Goal: Information Seeking & Learning: Learn about a topic

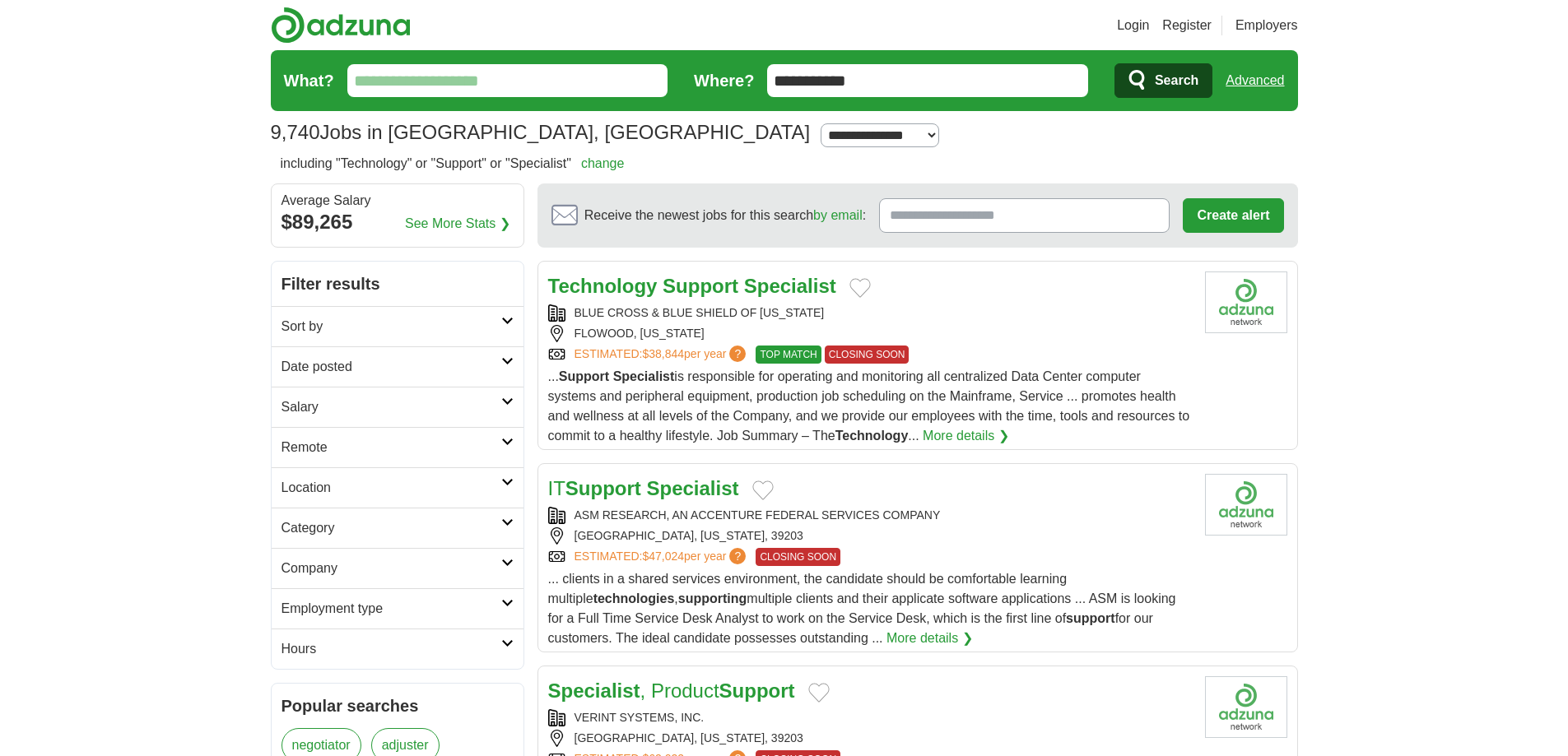
click at [1126, 20] on link "Login" at bounding box center [1132, 25] width 32 height 19
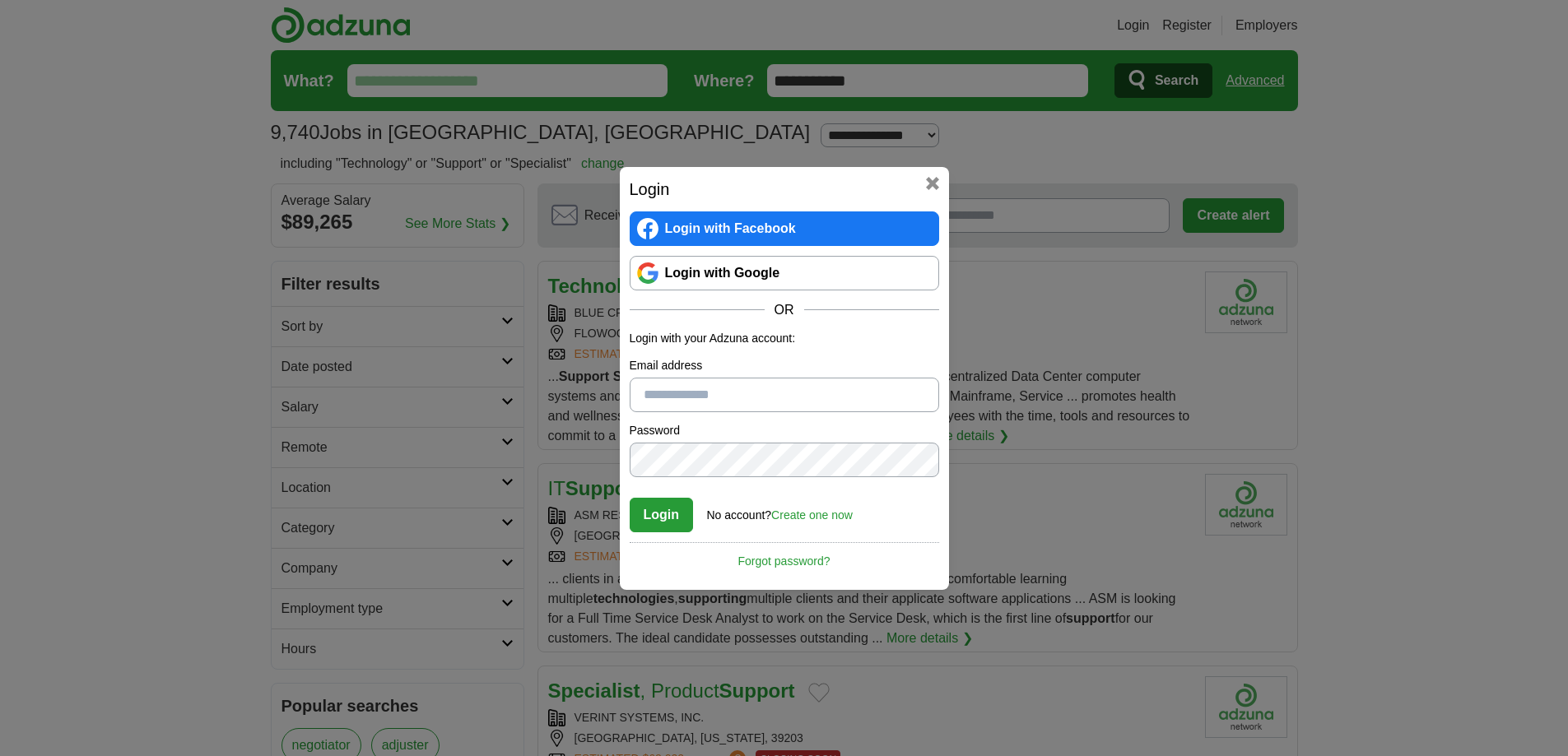
type input "**********"
click at [664, 514] on button "Login" at bounding box center [661, 515] width 64 height 35
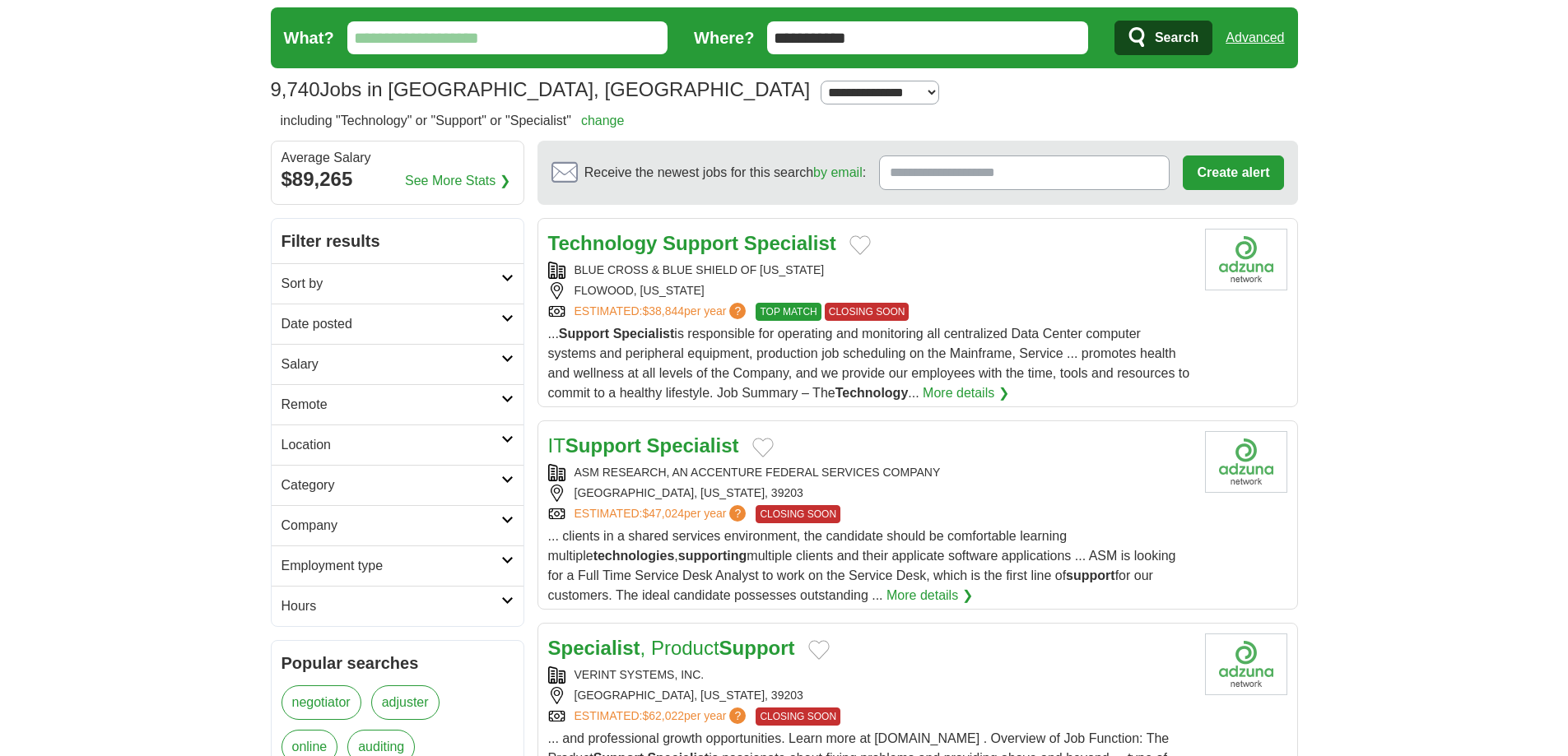
scroll to position [82, 0]
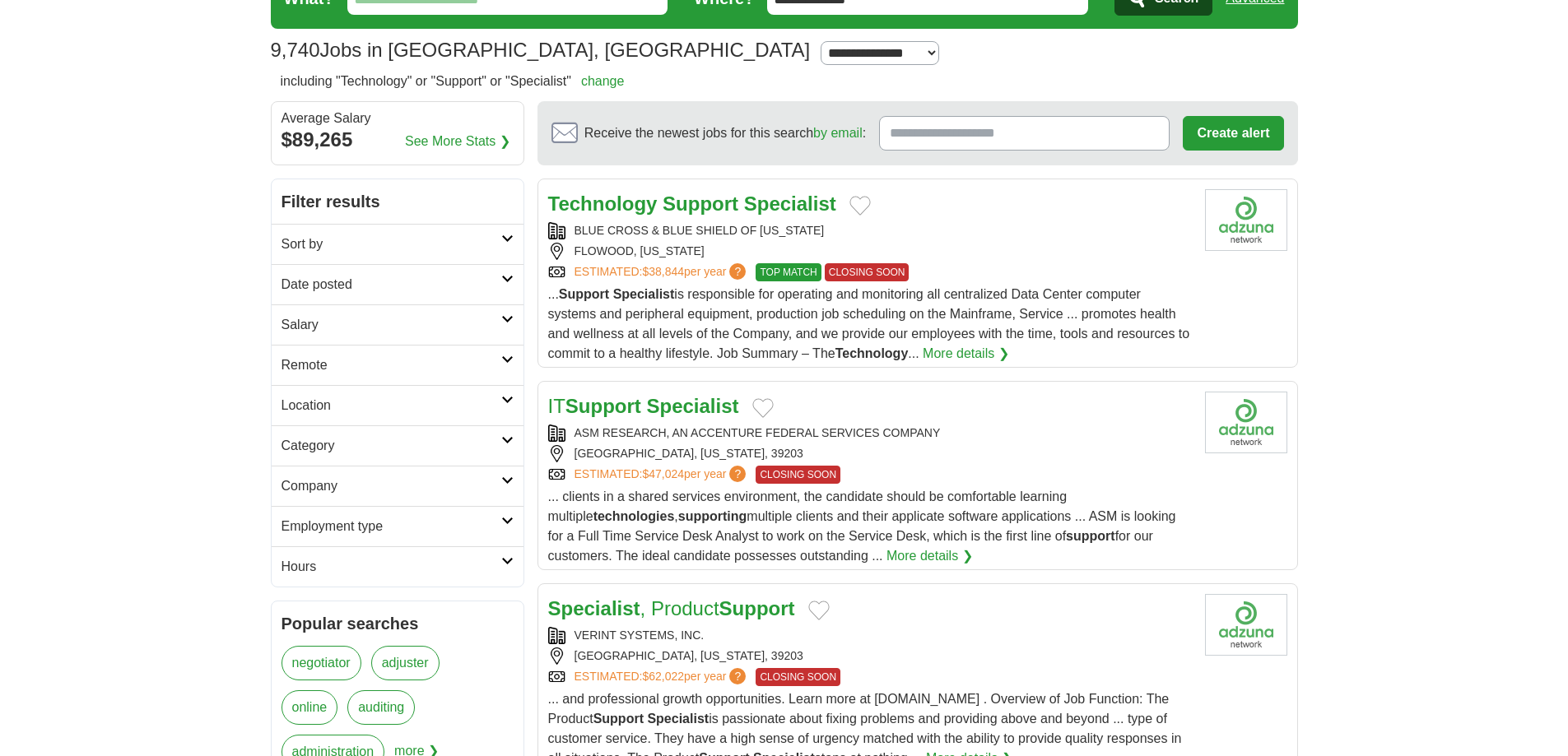
click at [662, 410] on strong "Specialist" at bounding box center [691, 406] width 92 height 22
click at [700, 208] on strong "Support" at bounding box center [700, 203] width 76 height 22
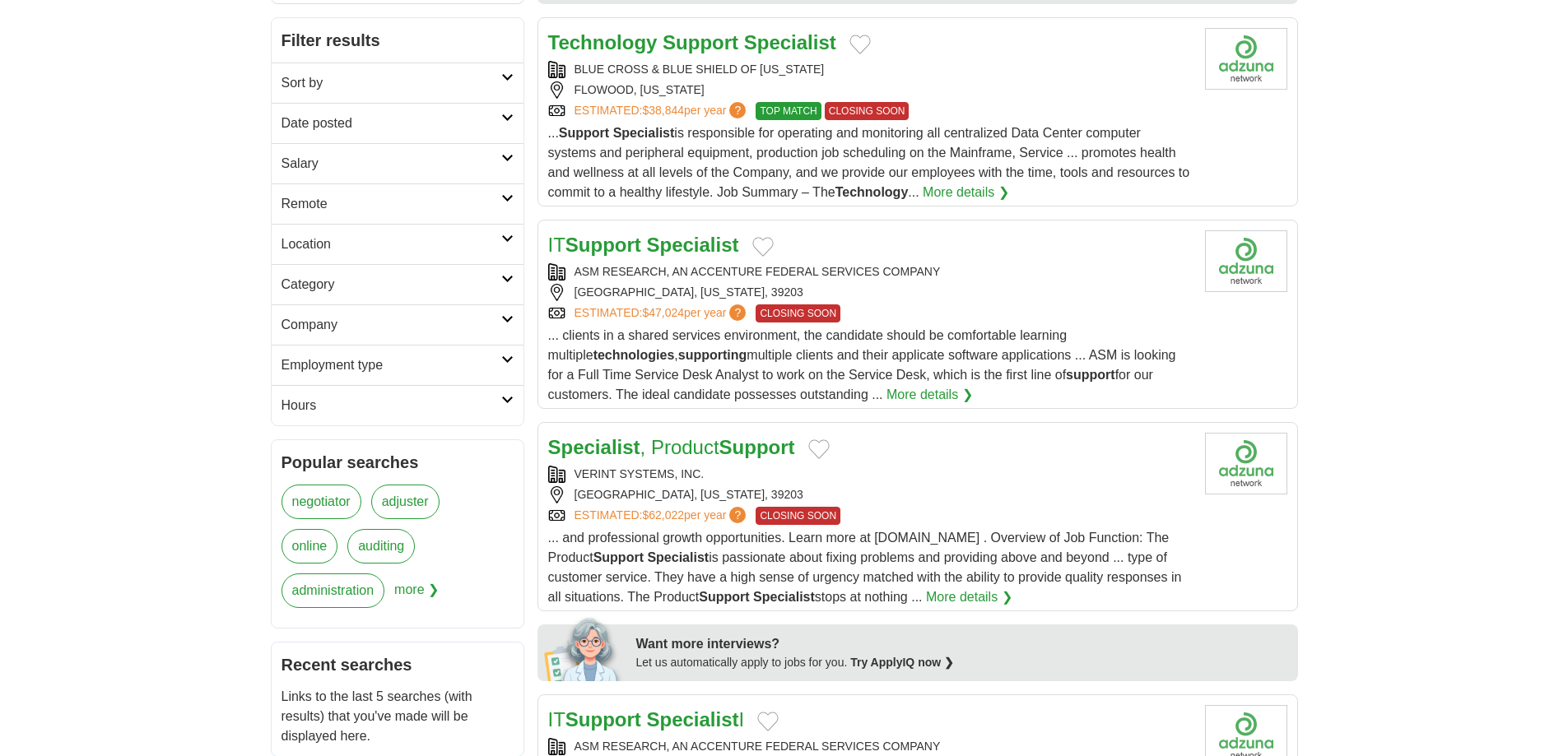
scroll to position [247, 0]
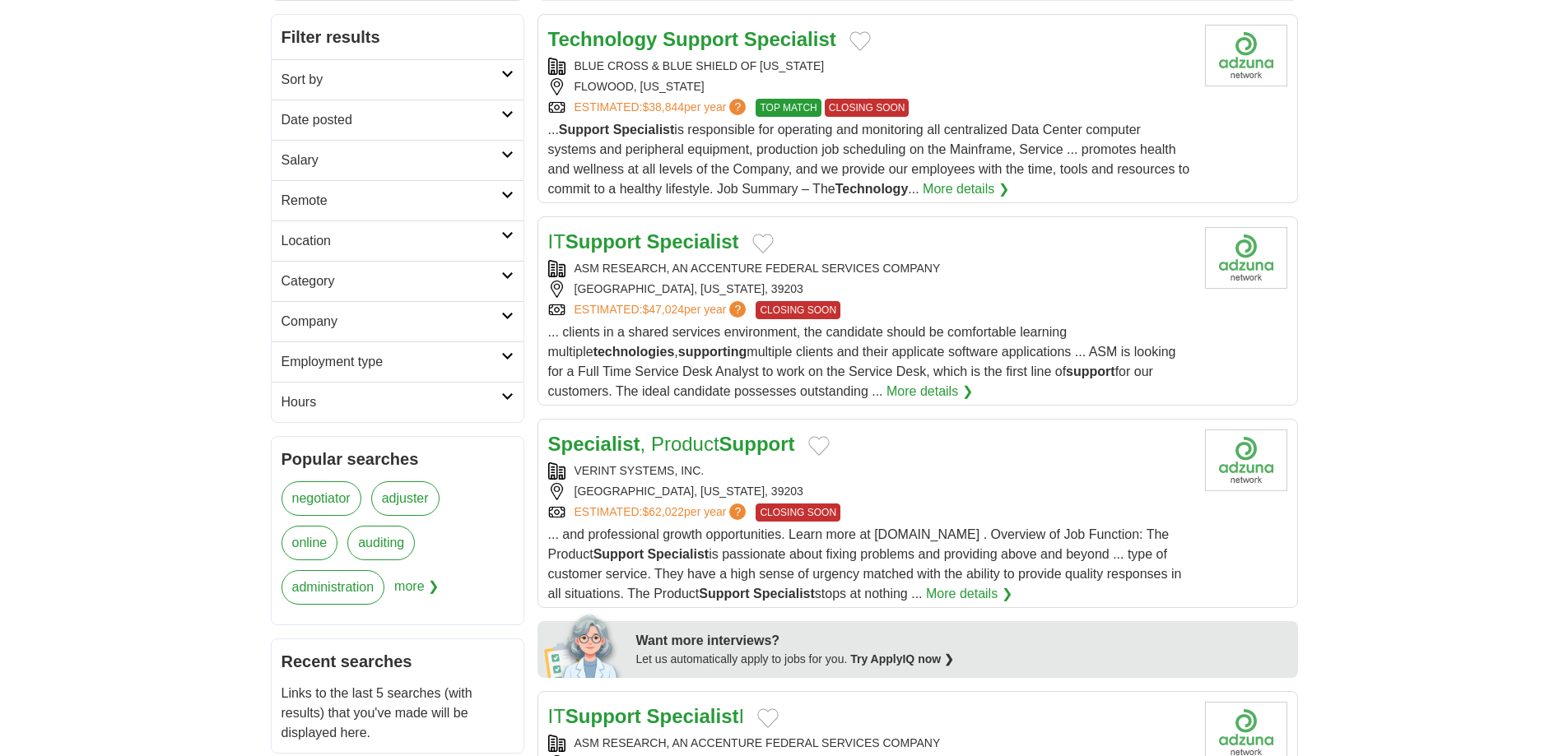
click at [665, 241] on strong "Specialist" at bounding box center [691, 241] width 92 height 22
click at [932, 389] on link "More details ❯" at bounding box center [929, 391] width 86 height 19
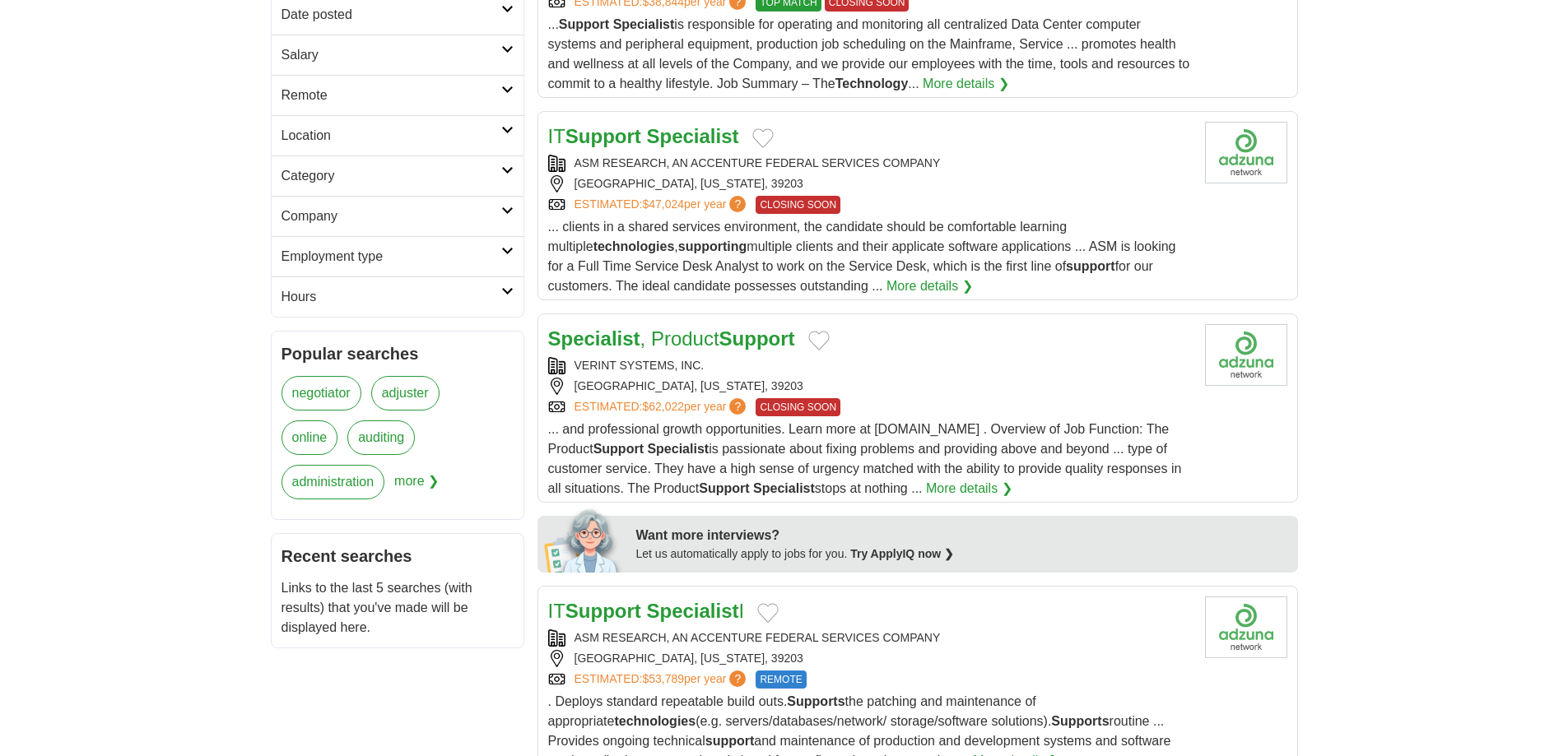
scroll to position [411, 0]
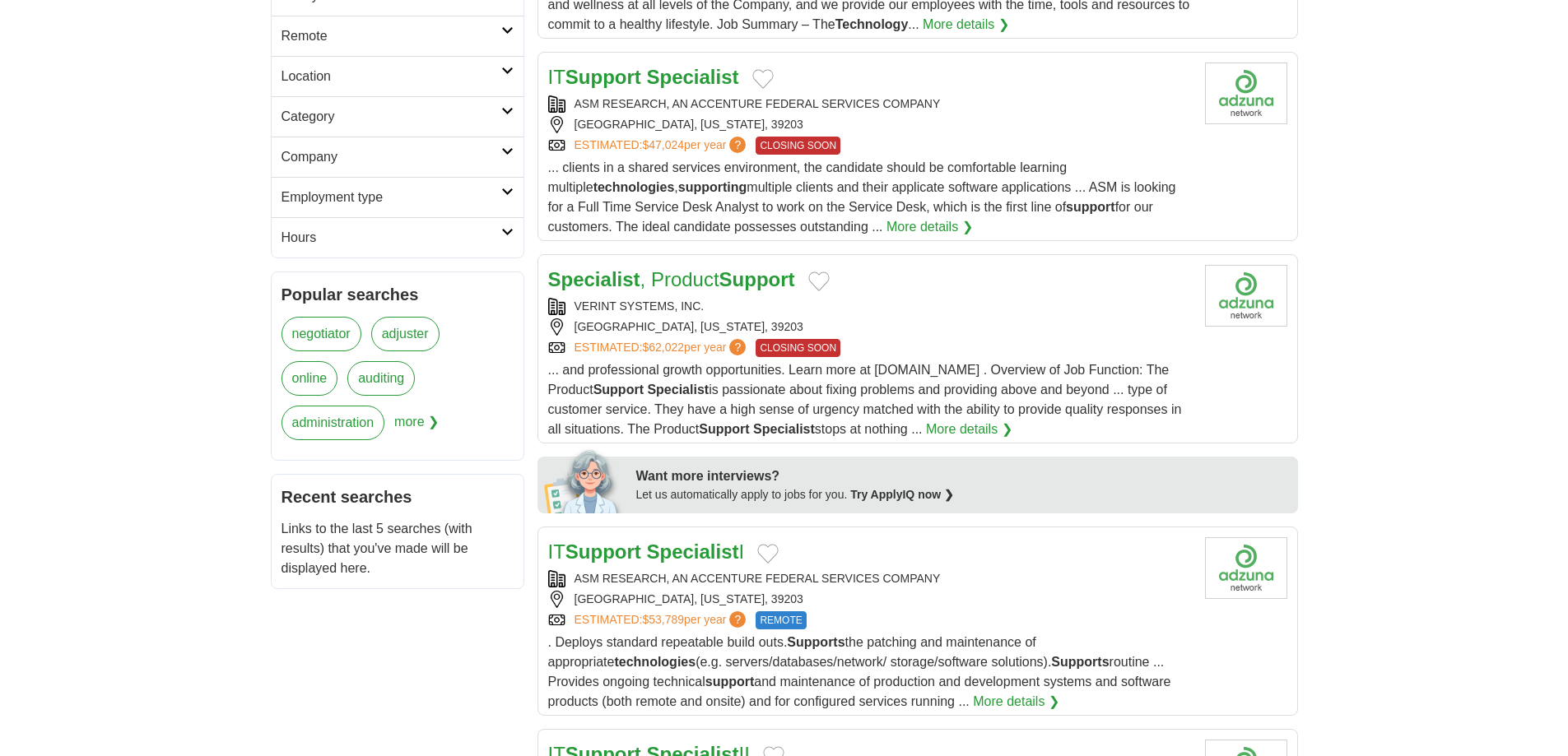
click at [963, 427] on link "More details ❯" at bounding box center [969, 429] width 86 height 19
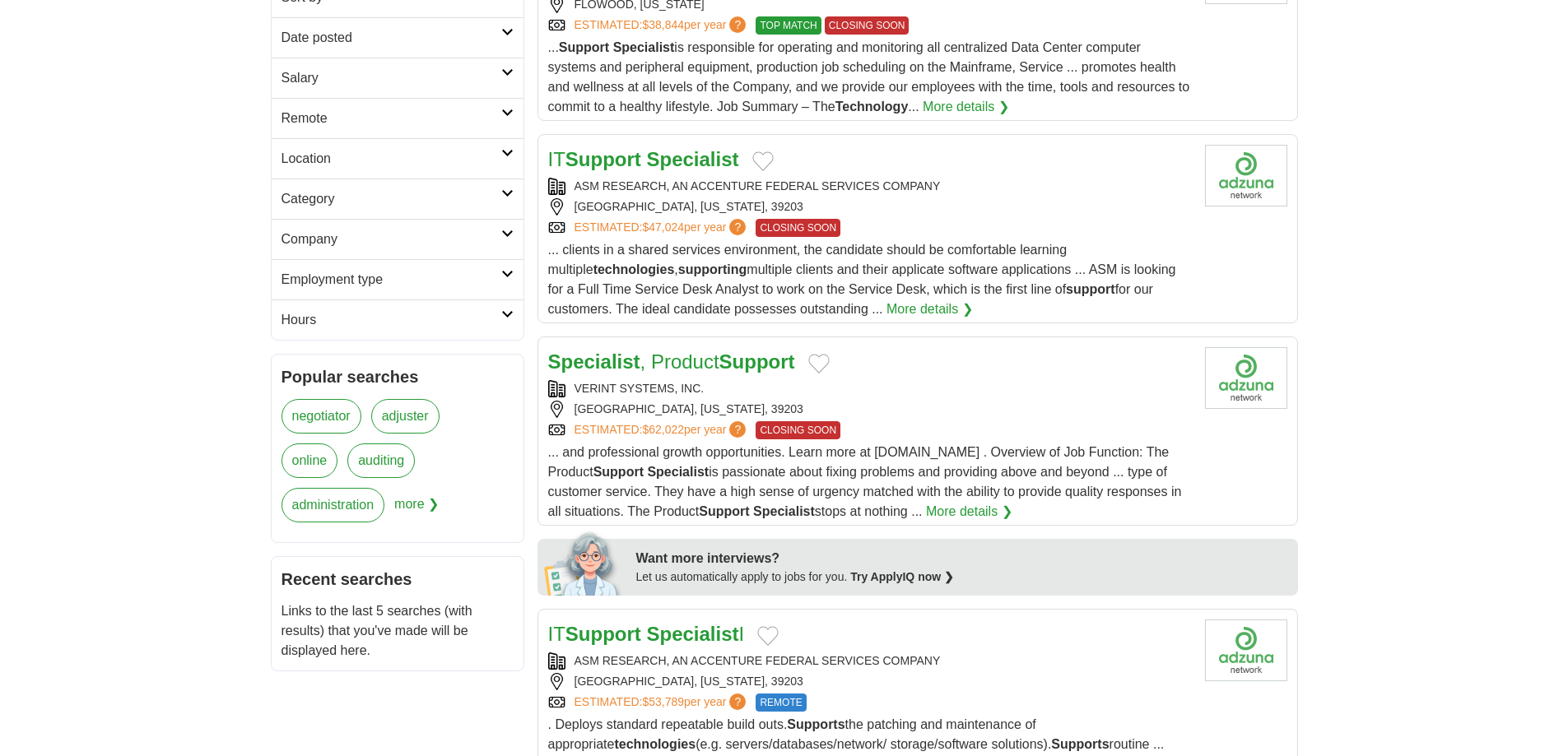
scroll to position [0, 0]
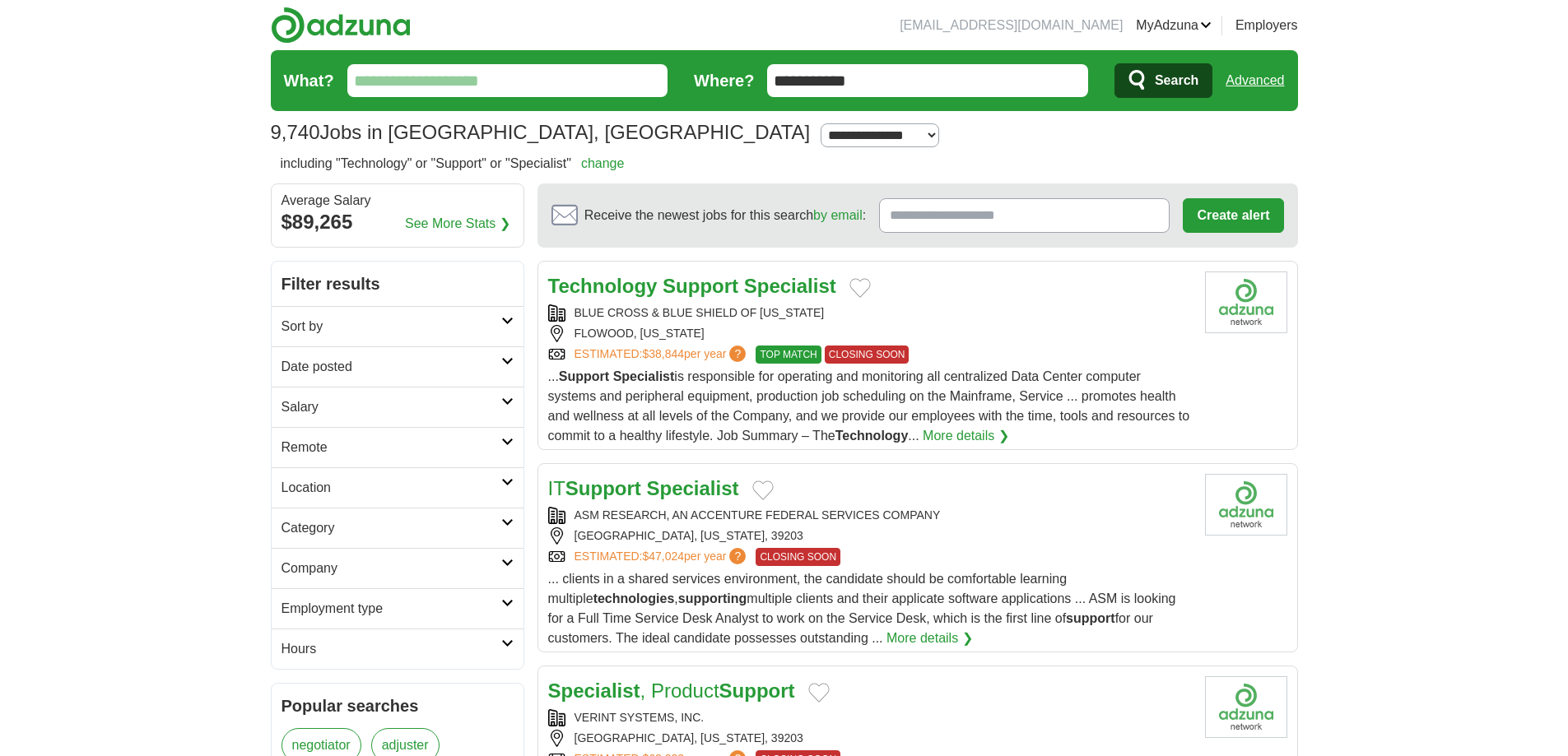
click at [510, 518] on icon at bounding box center [507, 522] width 13 height 8
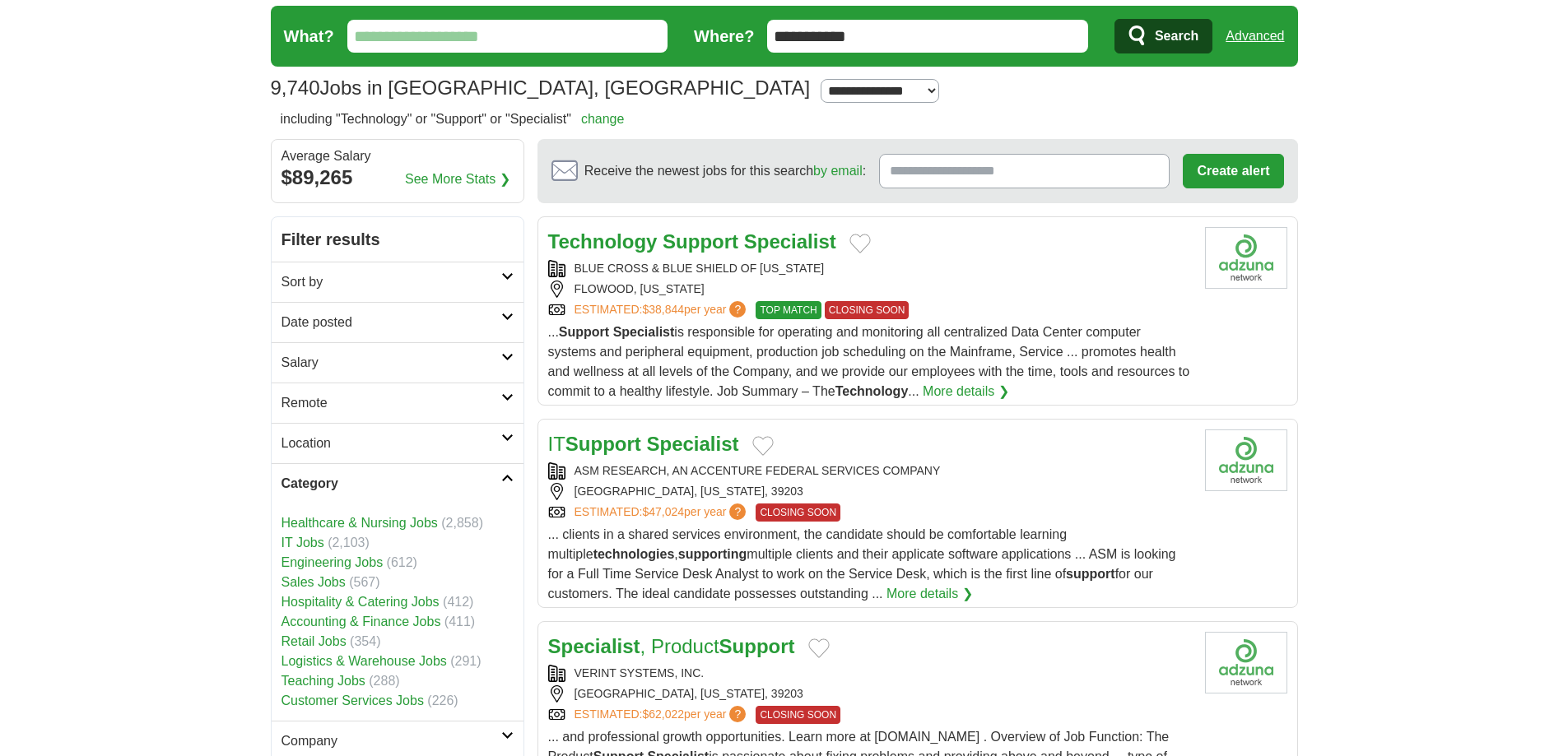
scroll to position [82, 0]
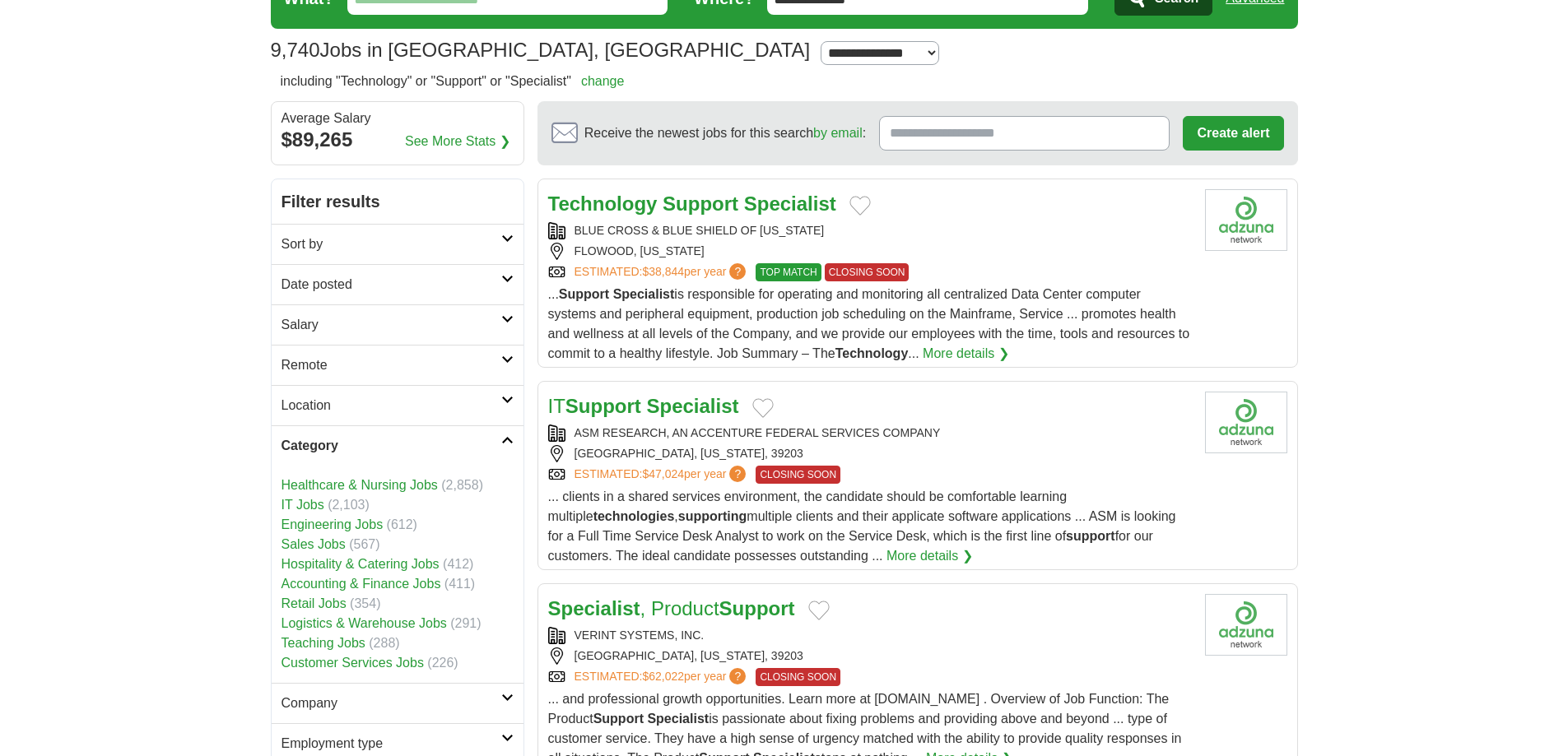
click at [306, 502] on link "IT Jobs" at bounding box center [303, 505] width 43 height 14
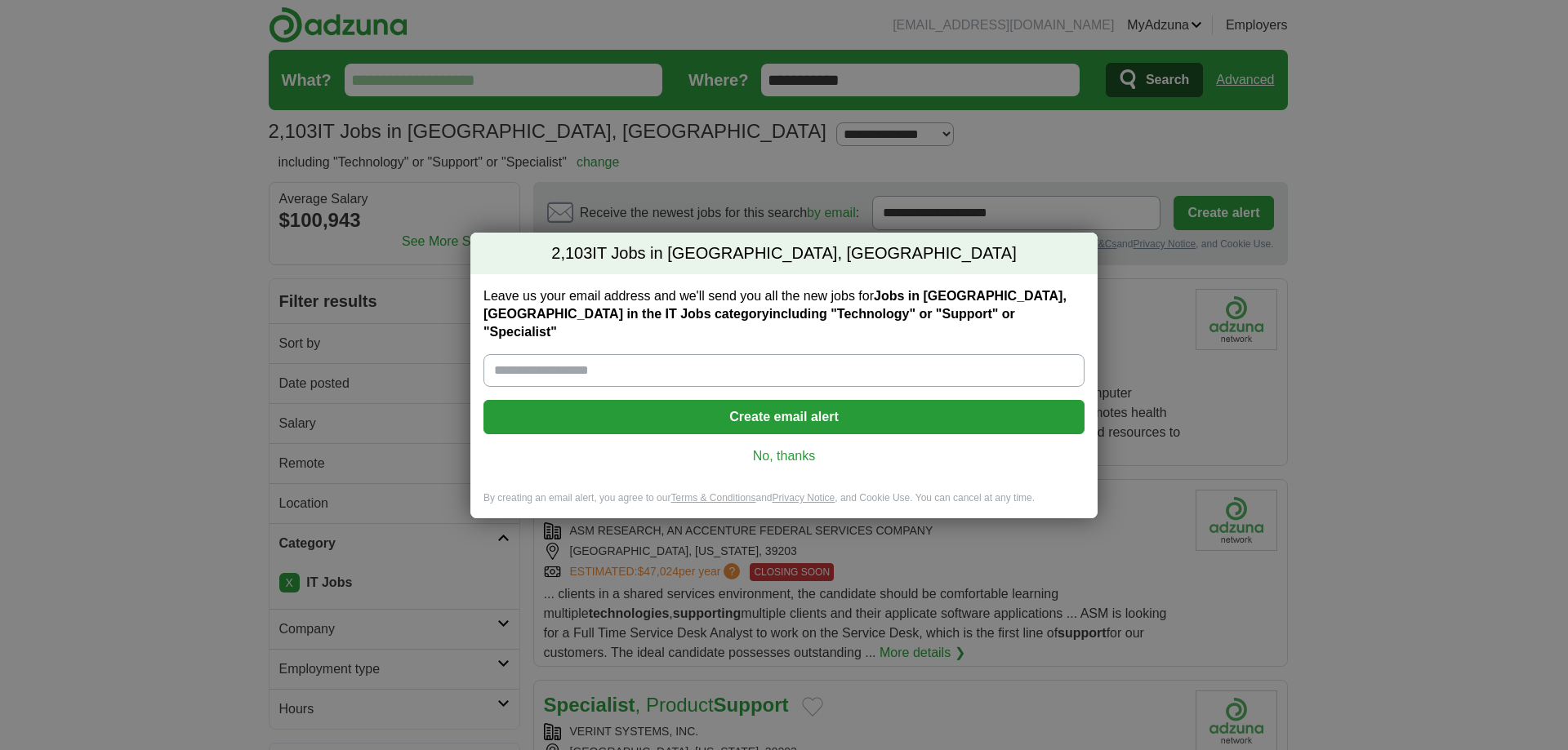
click at [772, 448] on link "No, thanks" at bounding box center [783, 456] width 575 height 18
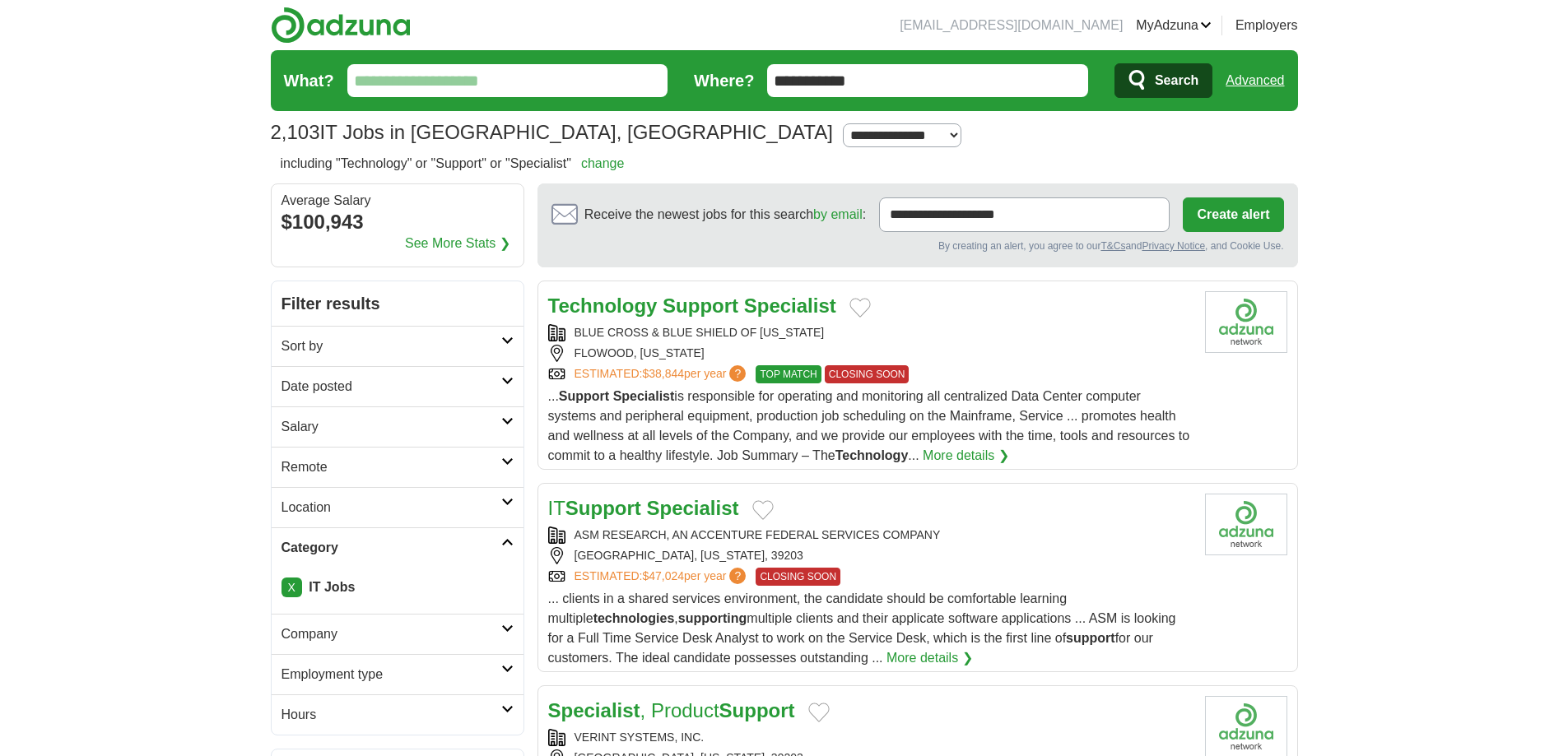
scroll to position [82, 0]
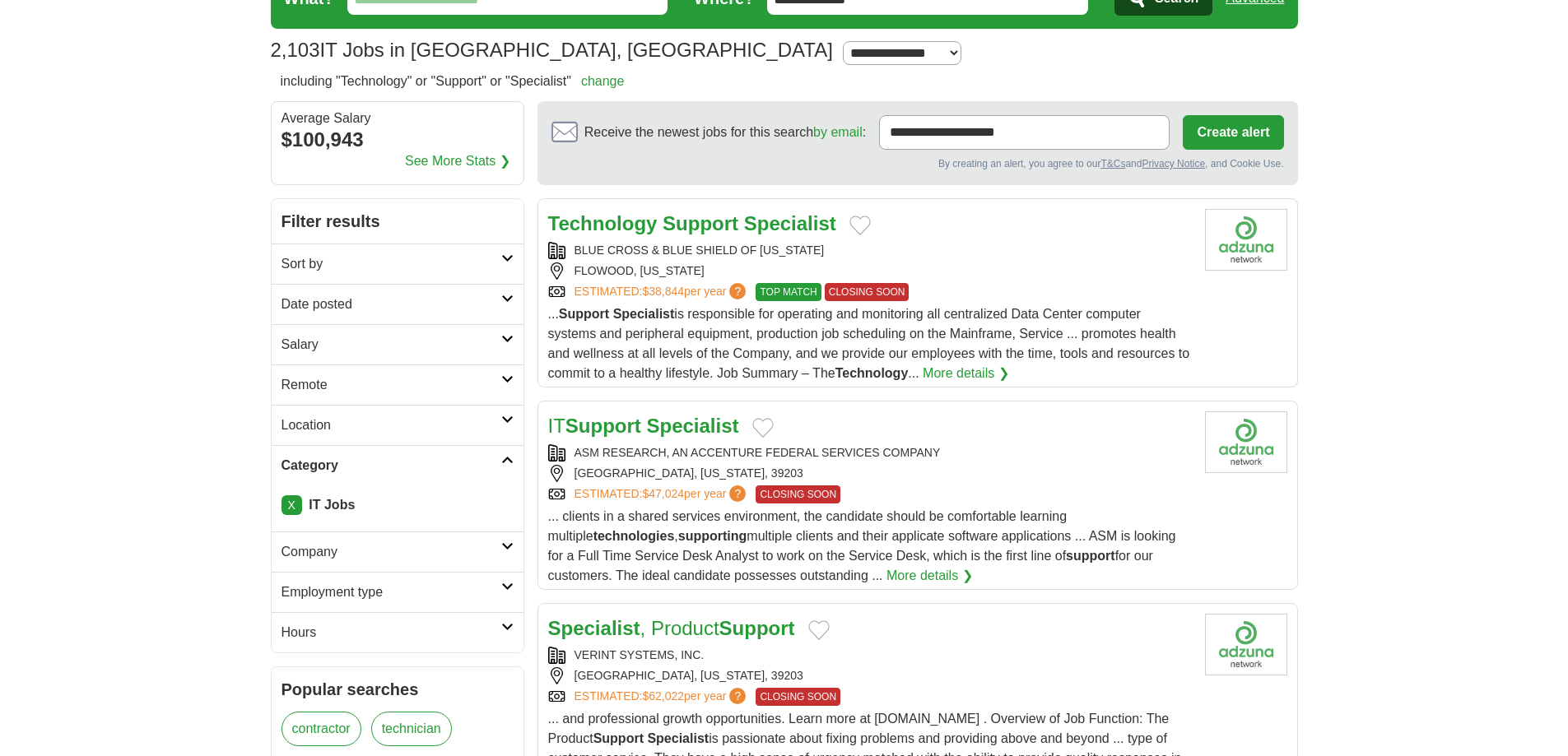
click at [316, 470] on h2 "Category" at bounding box center [391, 466] width 219 height 19
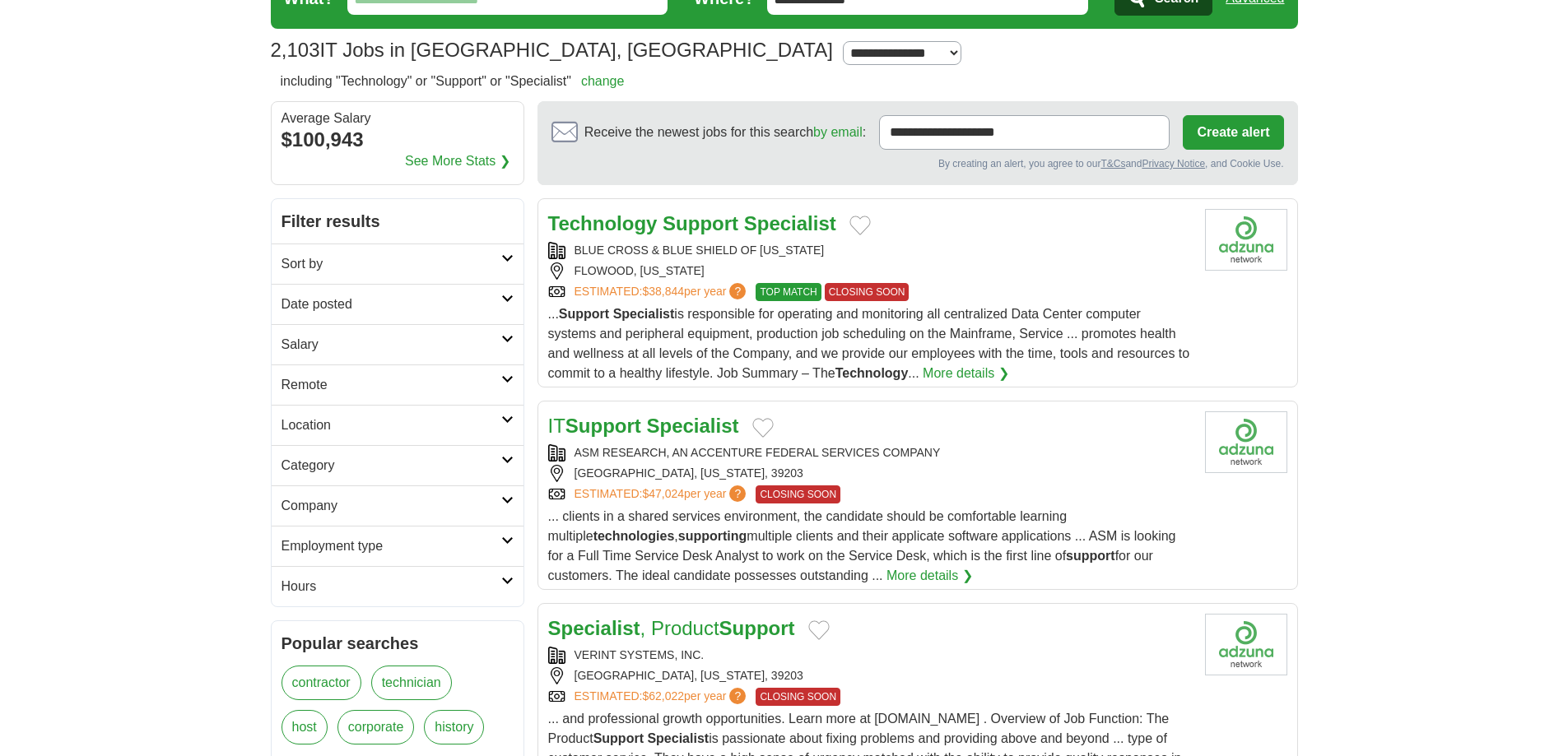
click at [316, 469] on h2 "Category" at bounding box center [391, 466] width 219 height 19
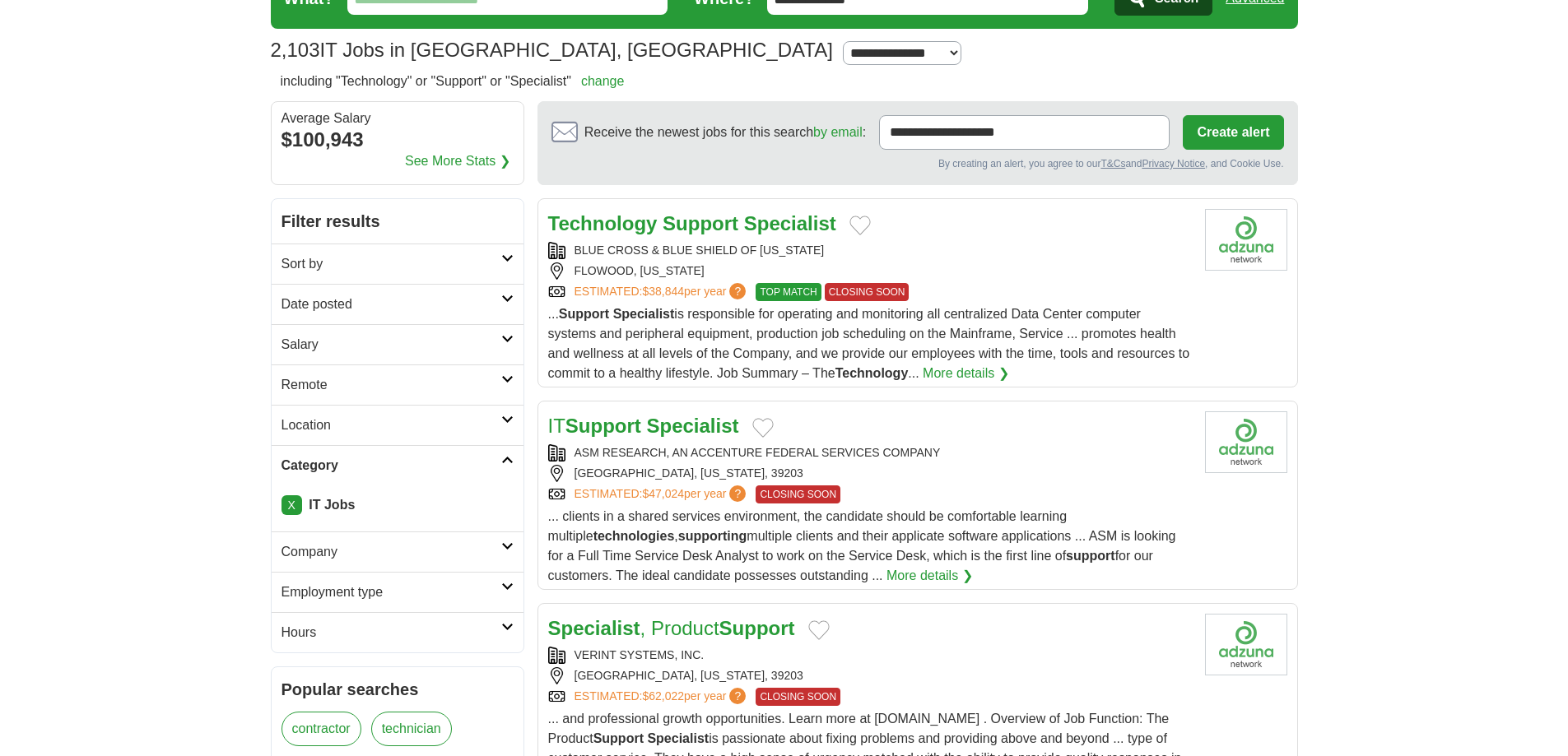
click at [334, 512] on li "X IT Jobs" at bounding box center [397, 505] width 232 height 19
click at [291, 505] on link "X" at bounding box center [291, 505] width 20 height 19
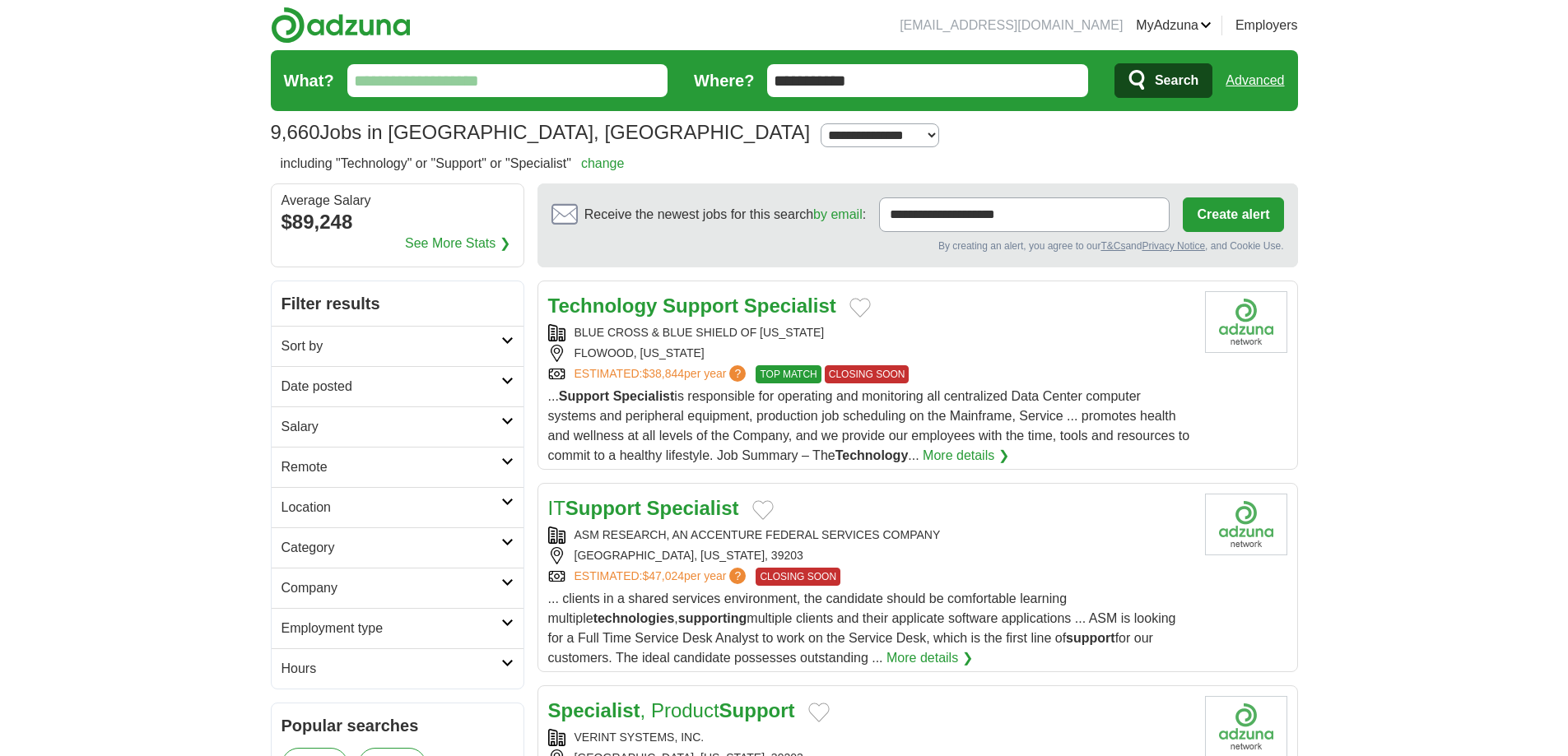
click at [306, 544] on h2 "Category" at bounding box center [391, 547] width 219 height 19
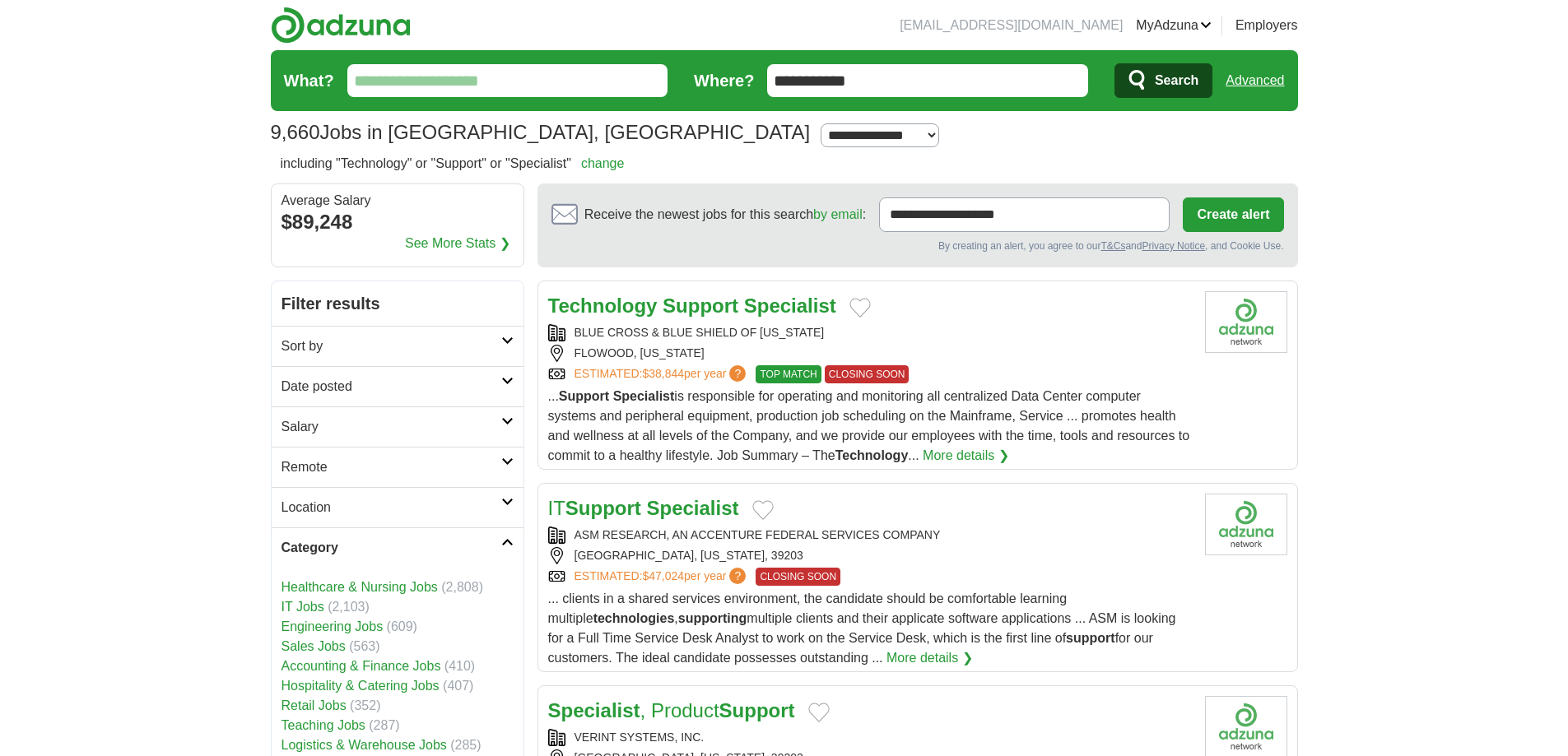
click at [295, 608] on link "IT Jobs" at bounding box center [303, 607] width 43 height 14
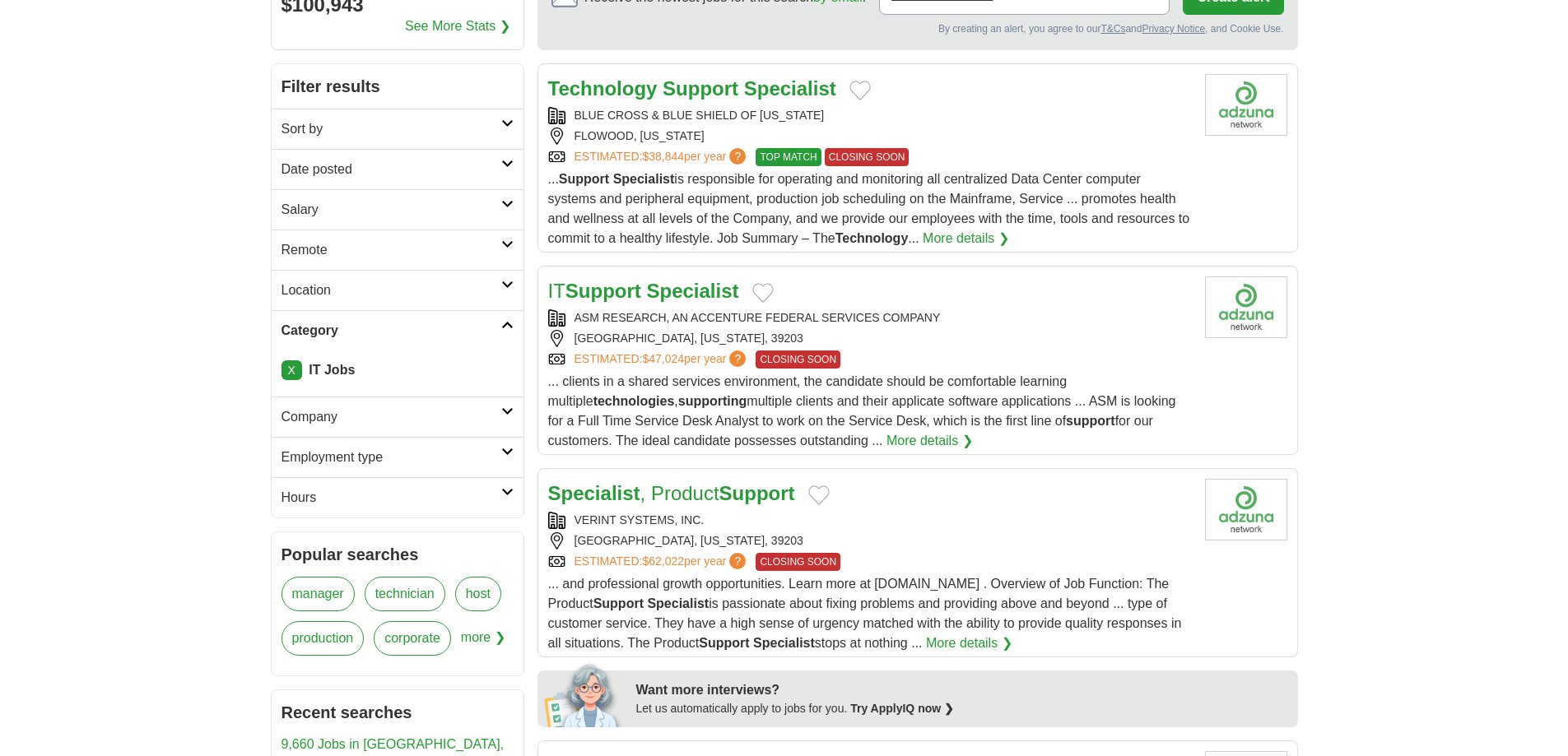
scroll to position [247, 0]
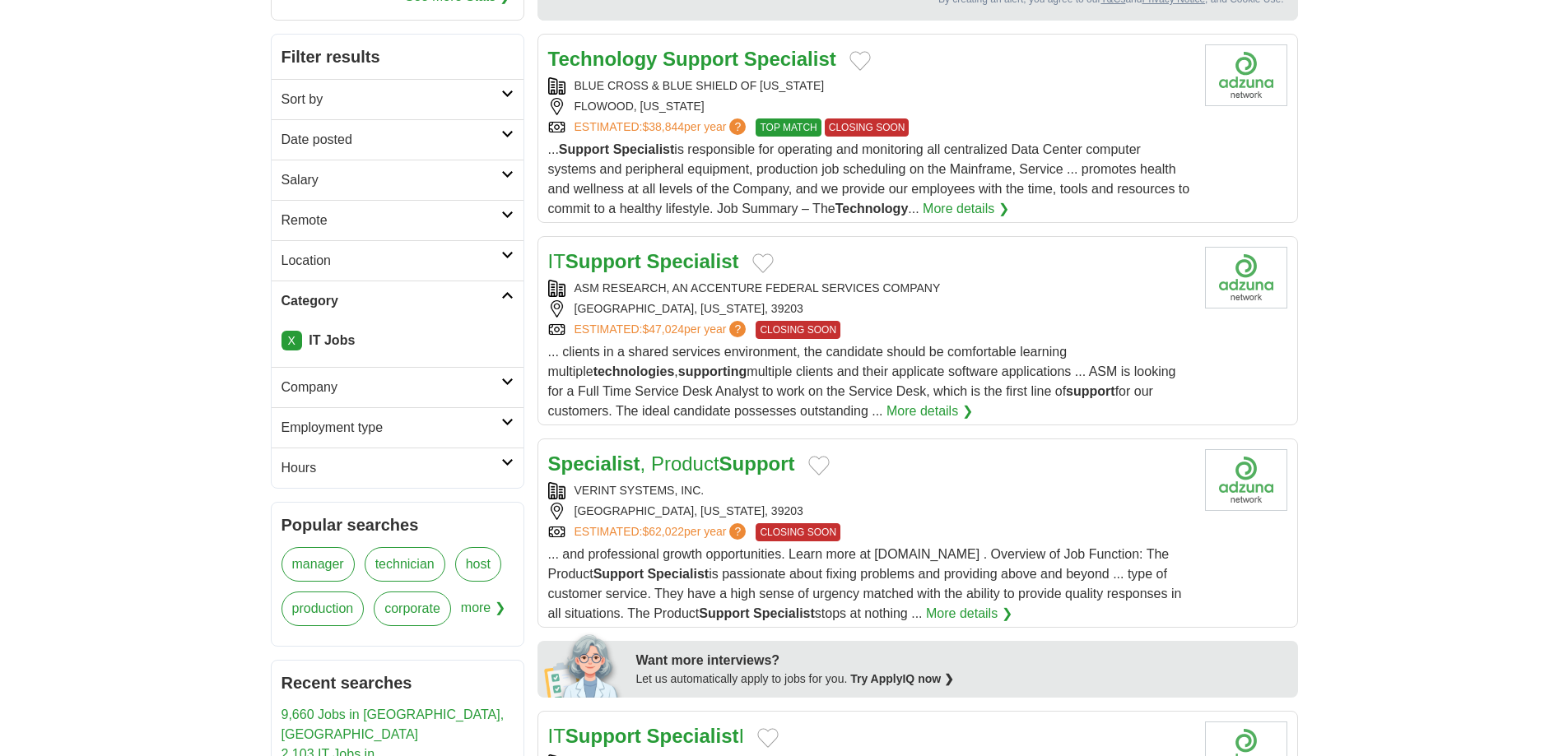
click at [507, 300] on link "Category" at bounding box center [397, 301] width 251 height 41
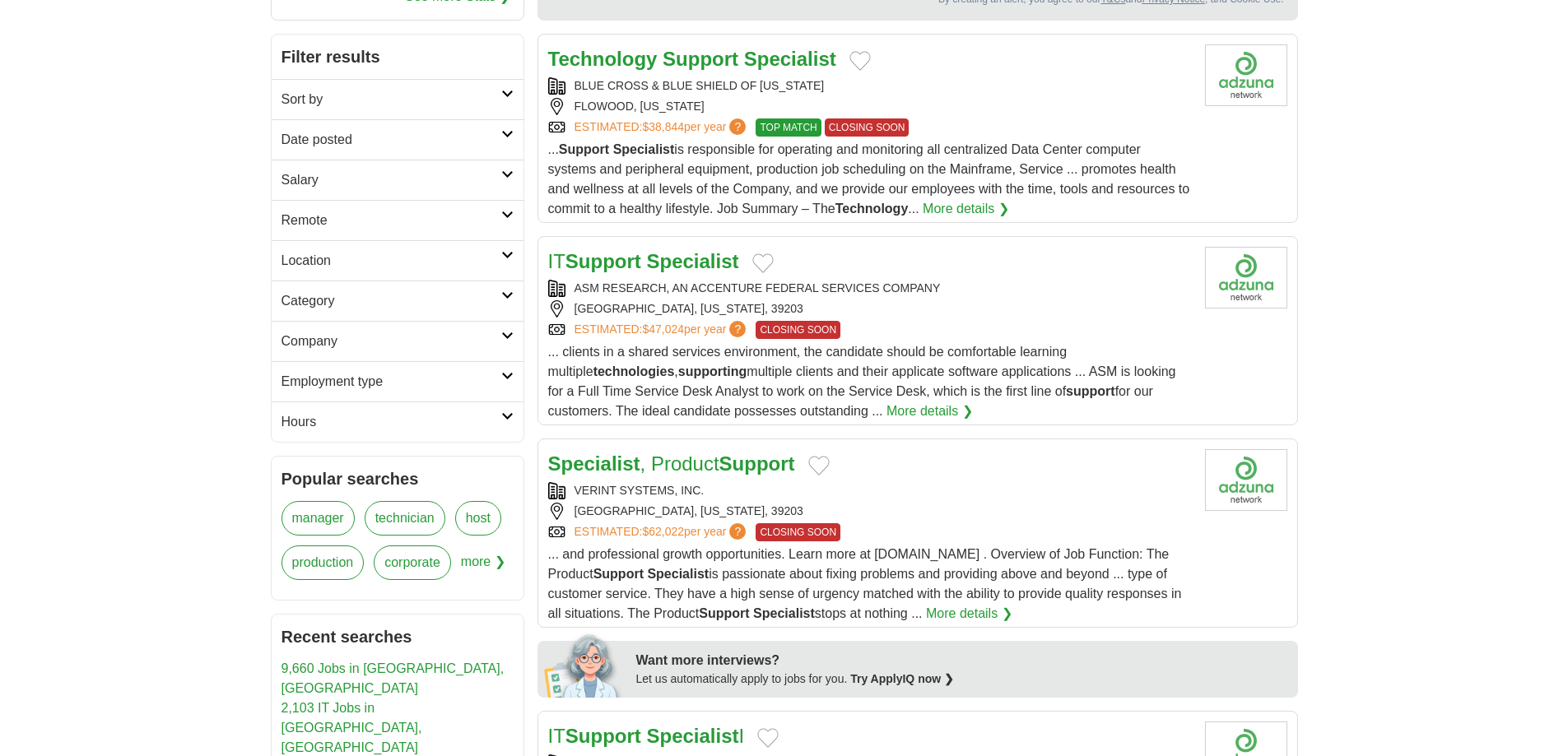
click at [505, 254] on icon at bounding box center [507, 255] width 13 height 8
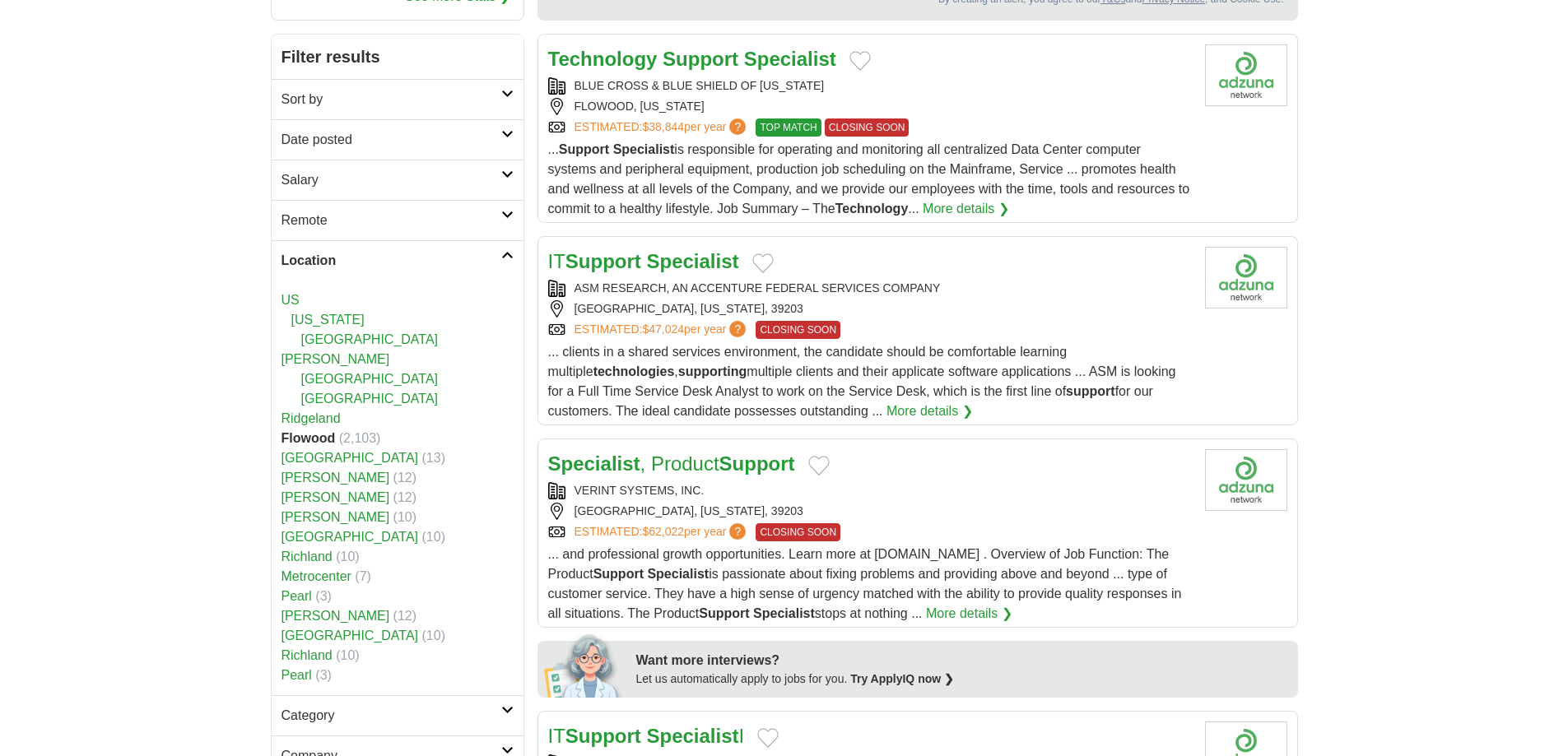
click at [318, 318] on link "[US_STATE]" at bounding box center [327, 319] width 73 height 14
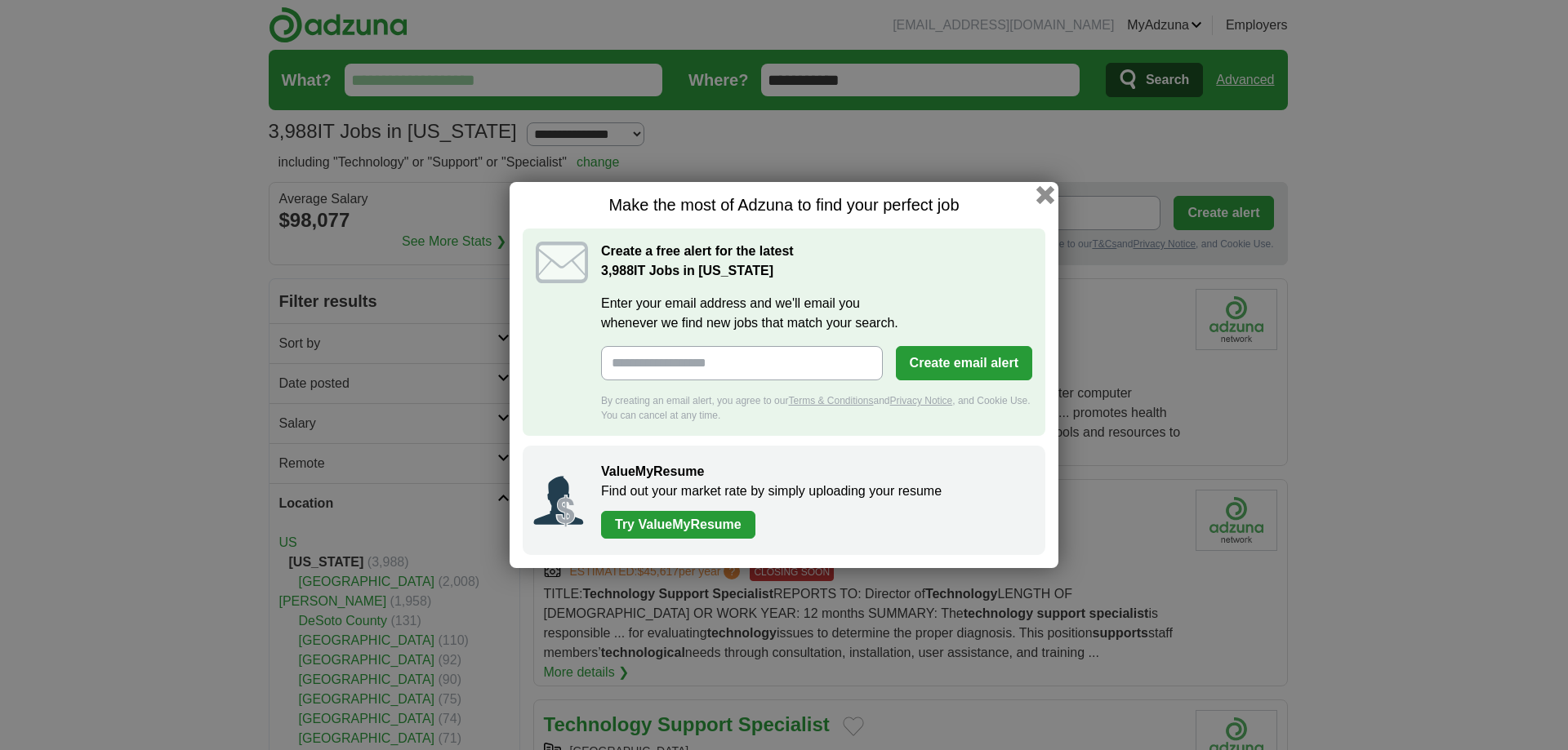
click at [1043, 193] on button "button" at bounding box center [1045, 194] width 18 height 18
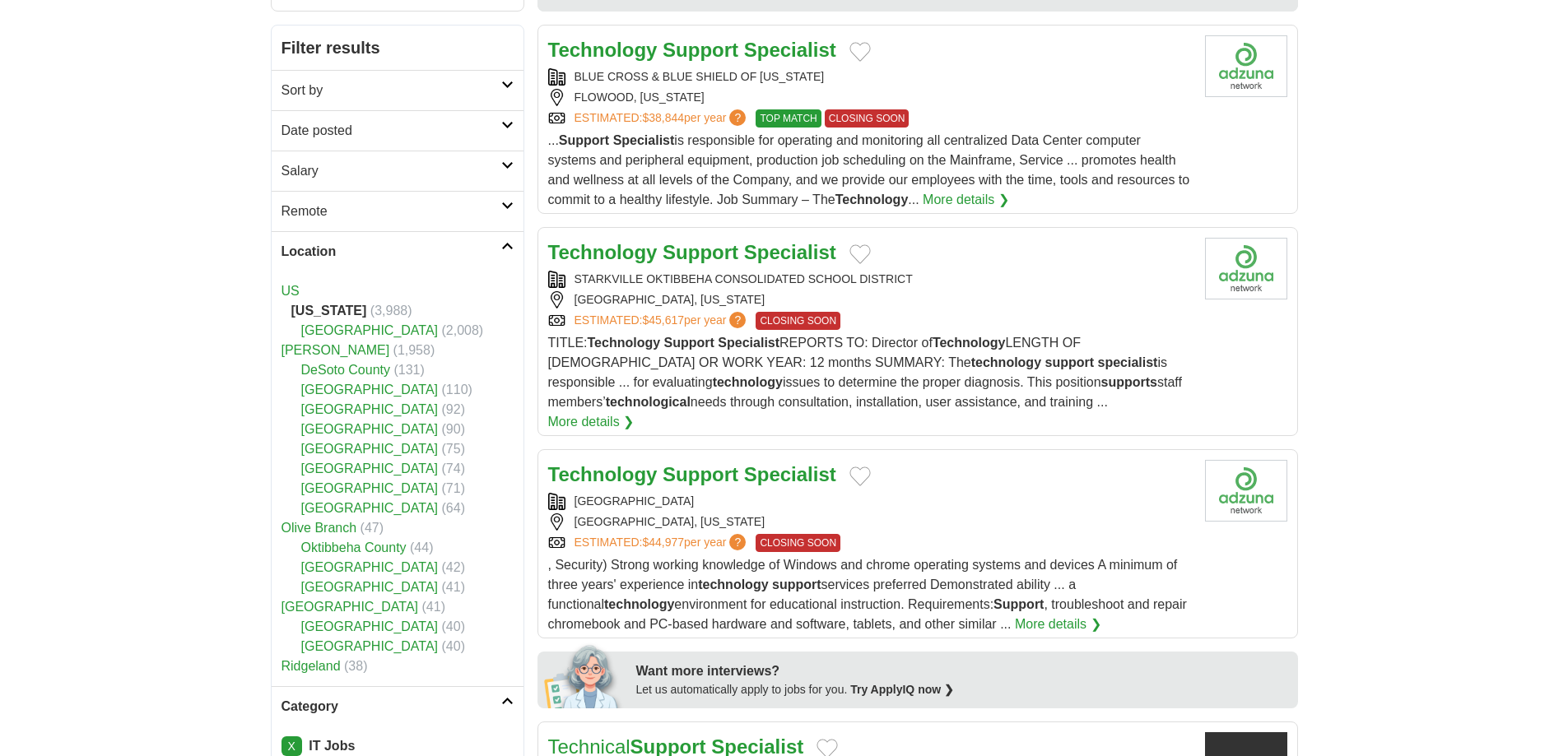
scroll to position [247, 0]
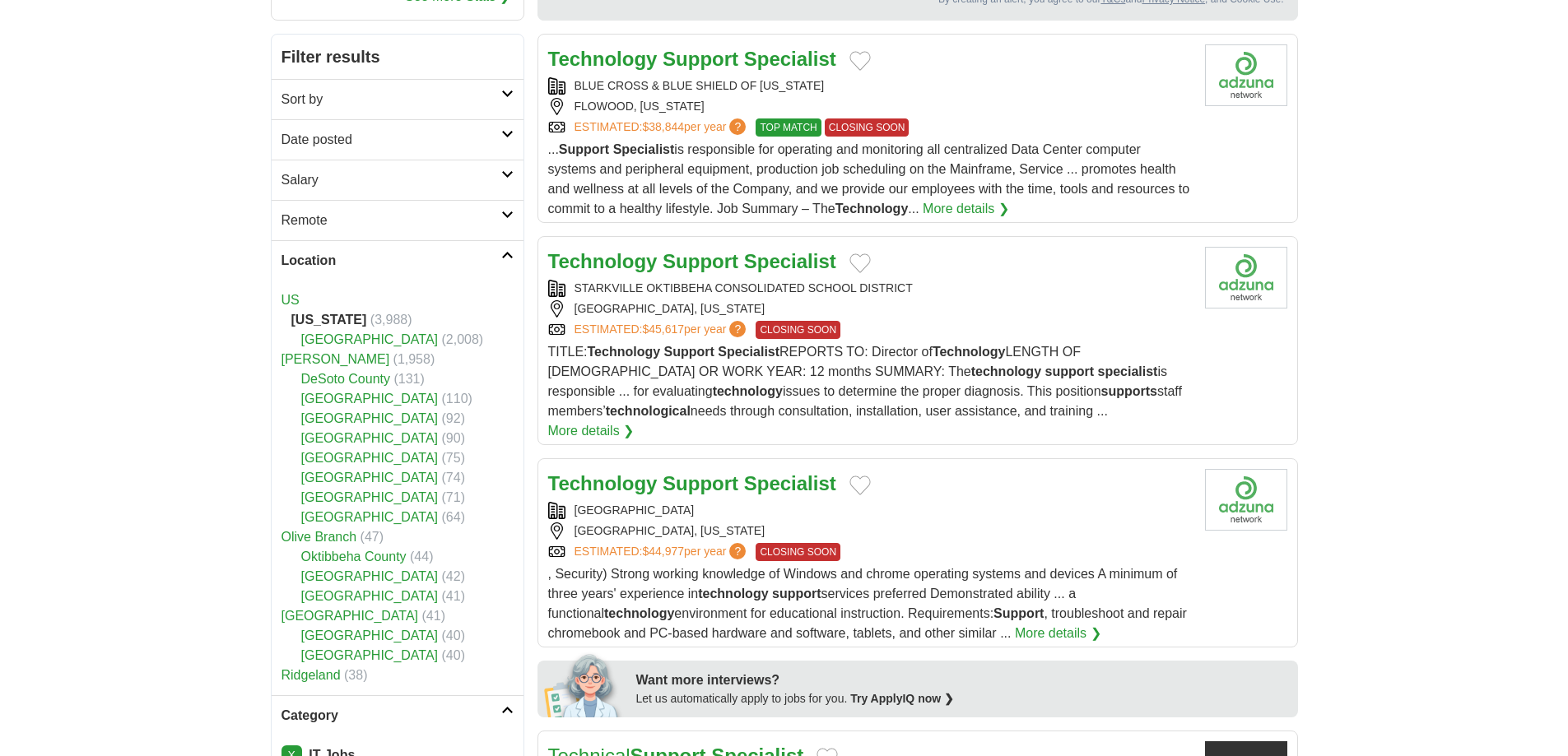
click at [314, 354] on link "[PERSON_NAME]" at bounding box center [336, 359] width 109 height 14
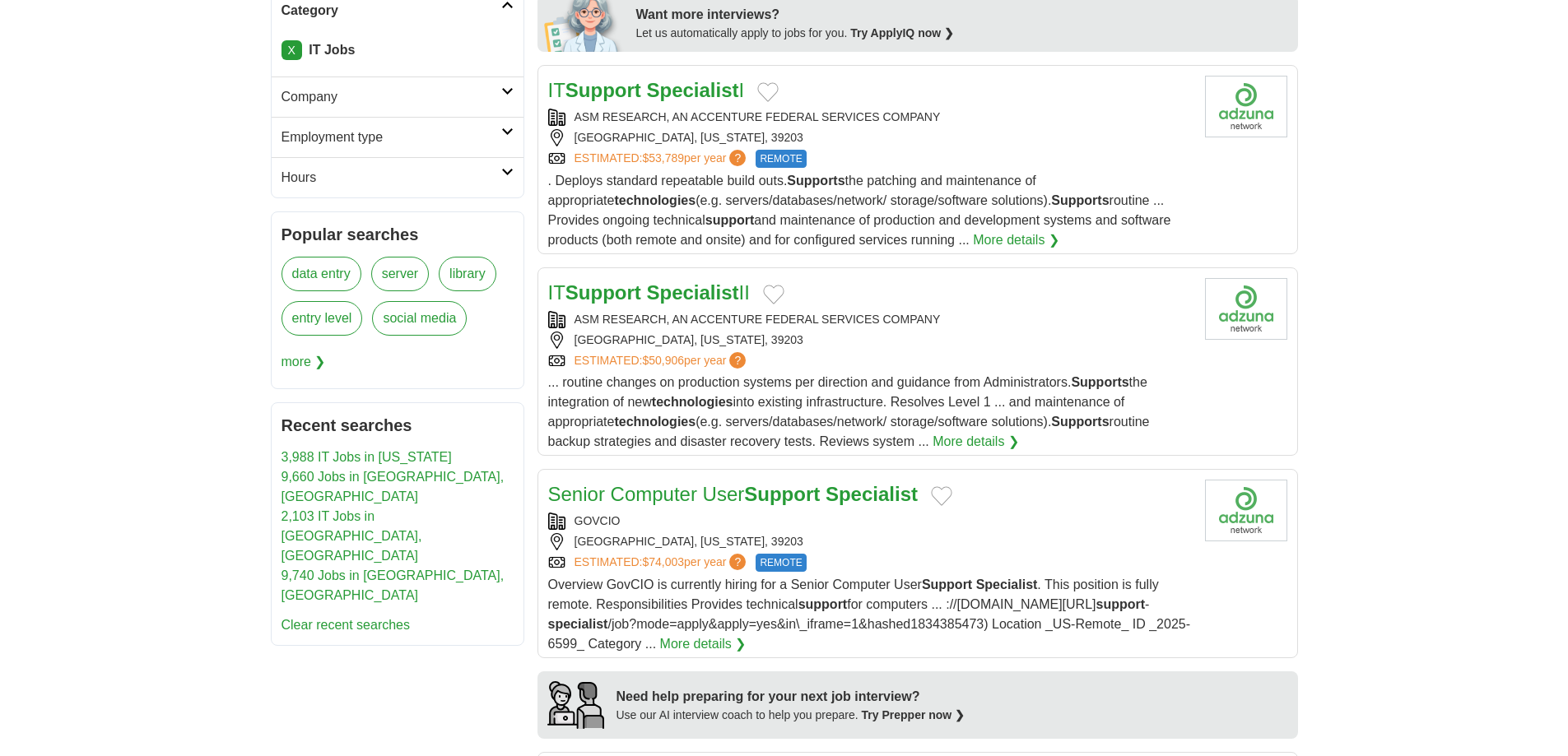
scroll to position [987, 0]
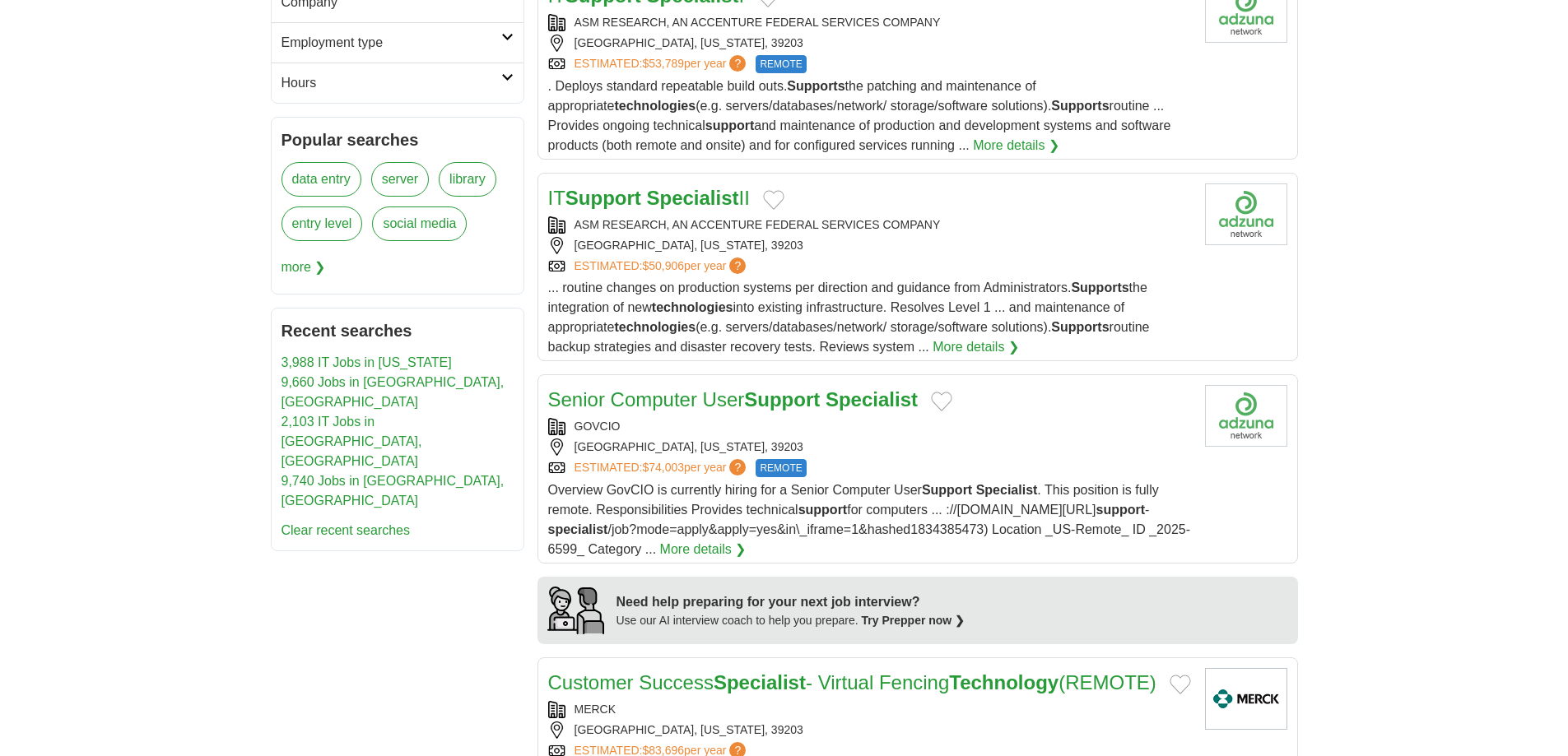
click at [836, 399] on strong "Specialist" at bounding box center [871, 399] width 92 height 22
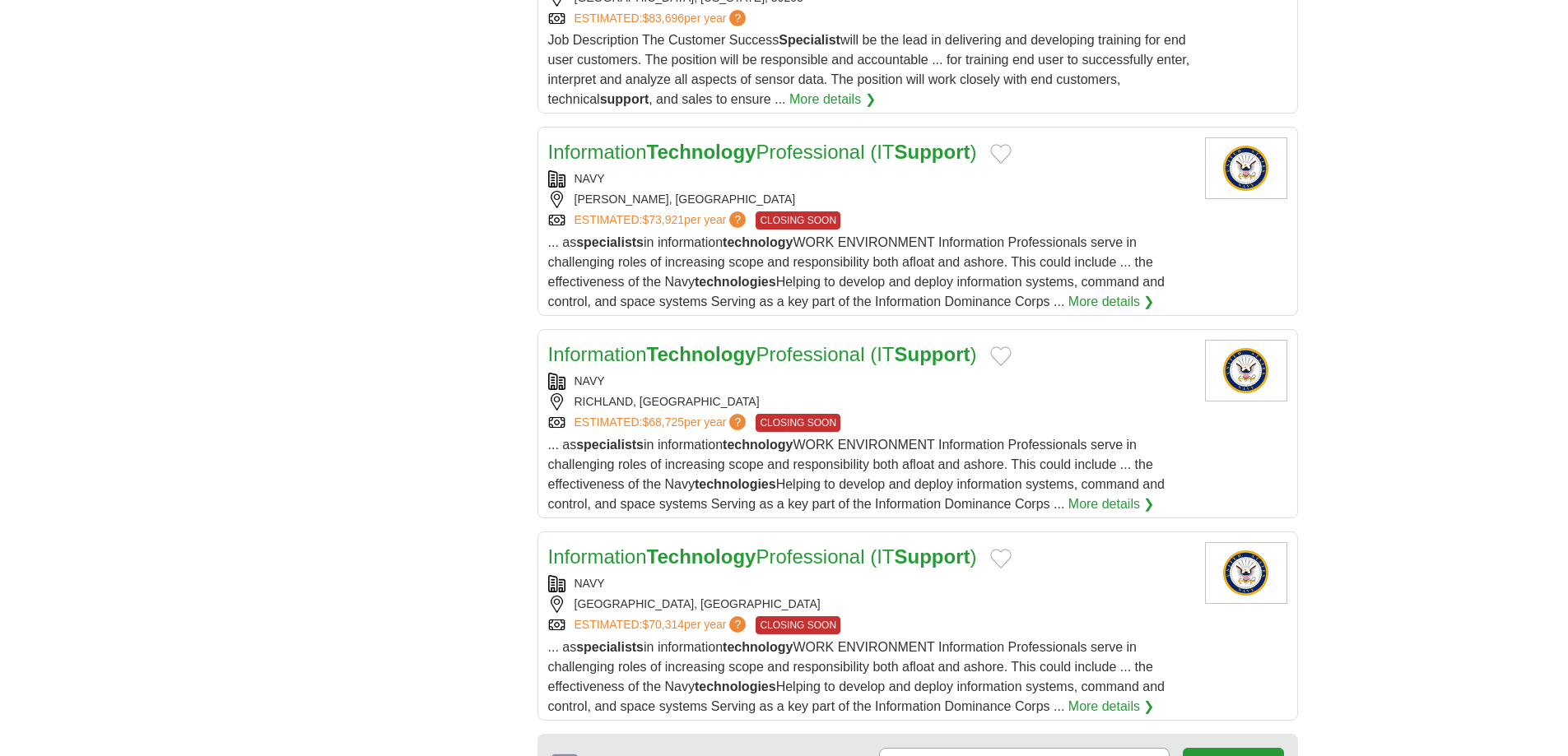
scroll to position [1727, 0]
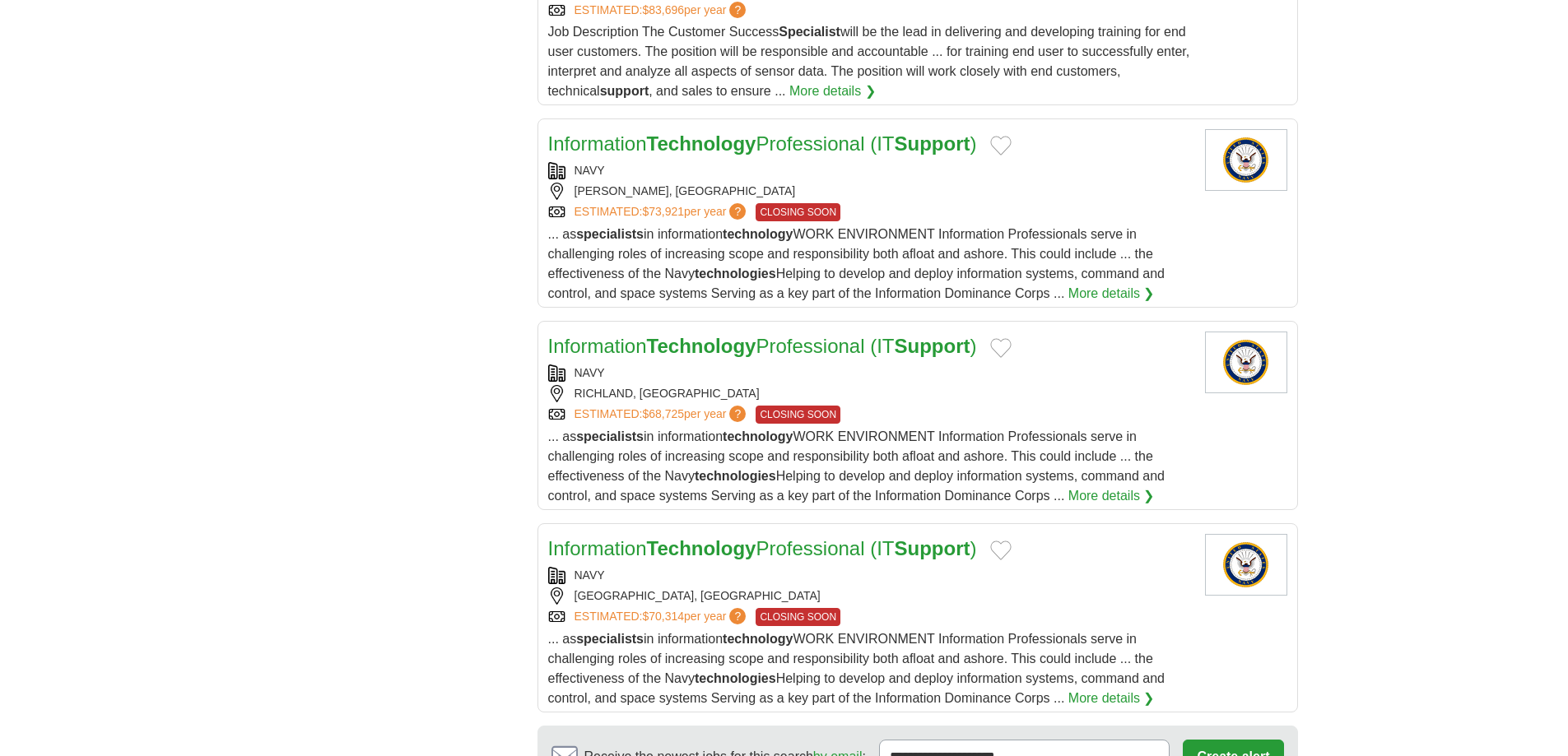
click at [1090, 506] on link "More details ❯" at bounding box center [1111, 496] width 86 height 19
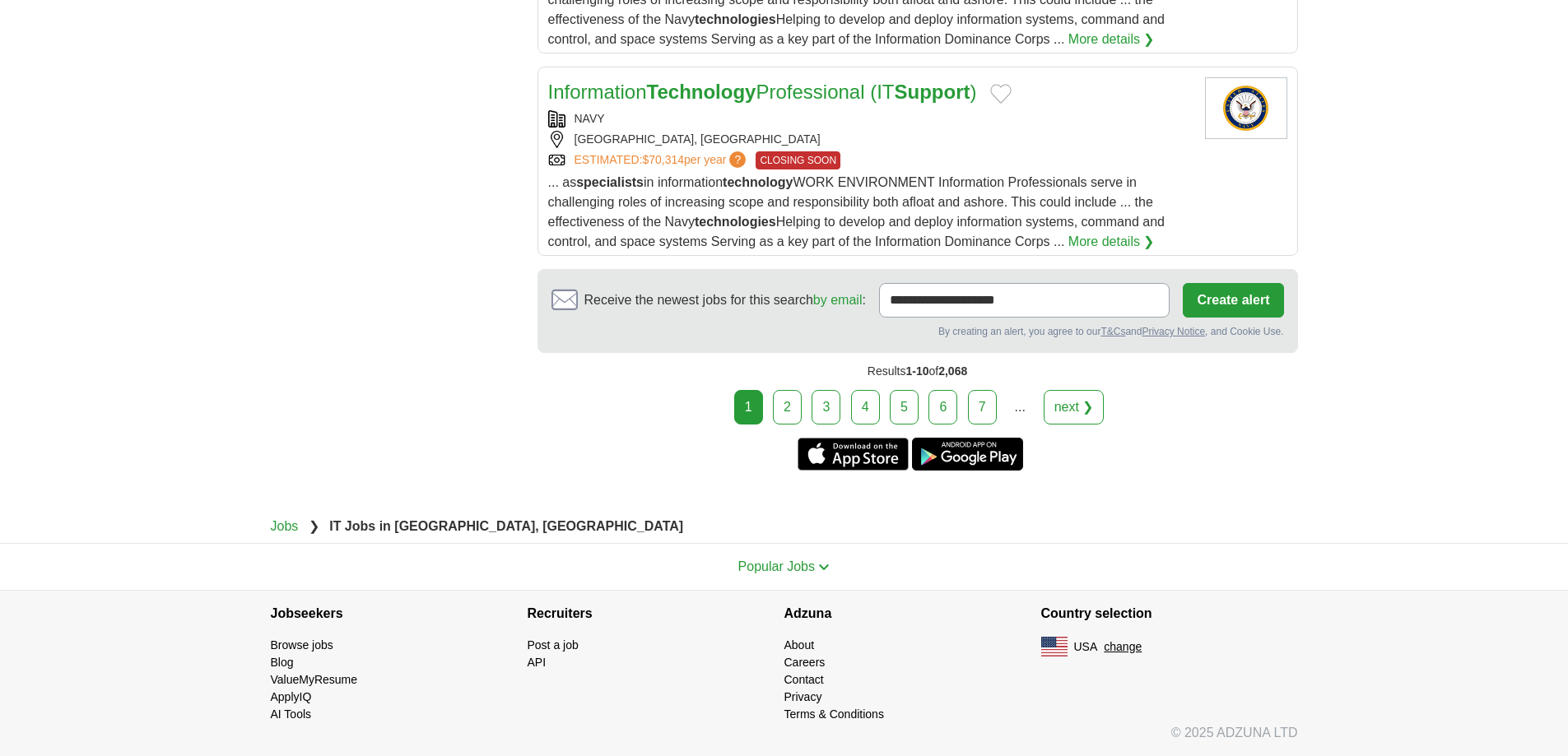
scroll to position [2221, 0]
click at [784, 412] on link "2" at bounding box center [787, 408] width 29 height 35
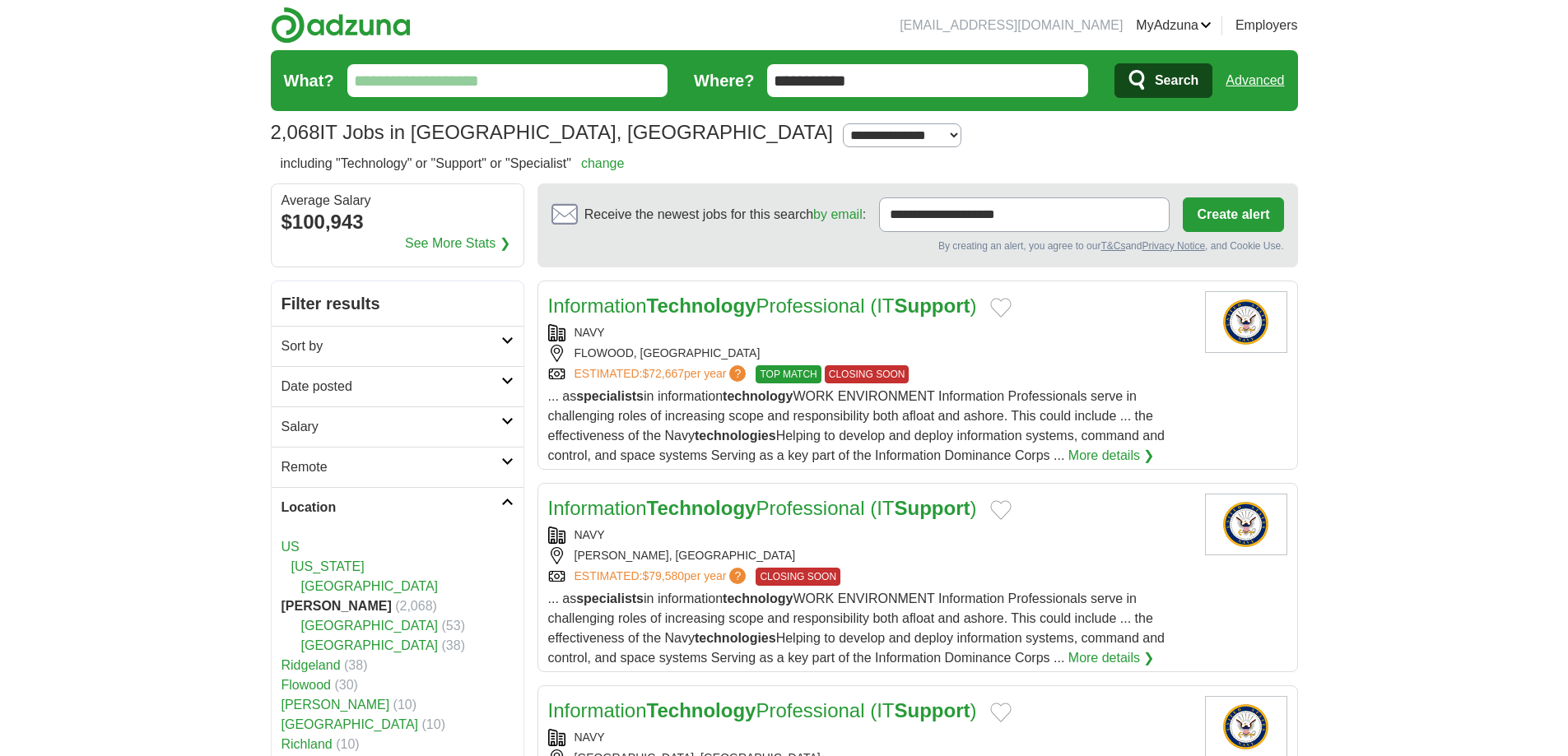
click at [506, 464] on icon at bounding box center [507, 461] width 13 height 8
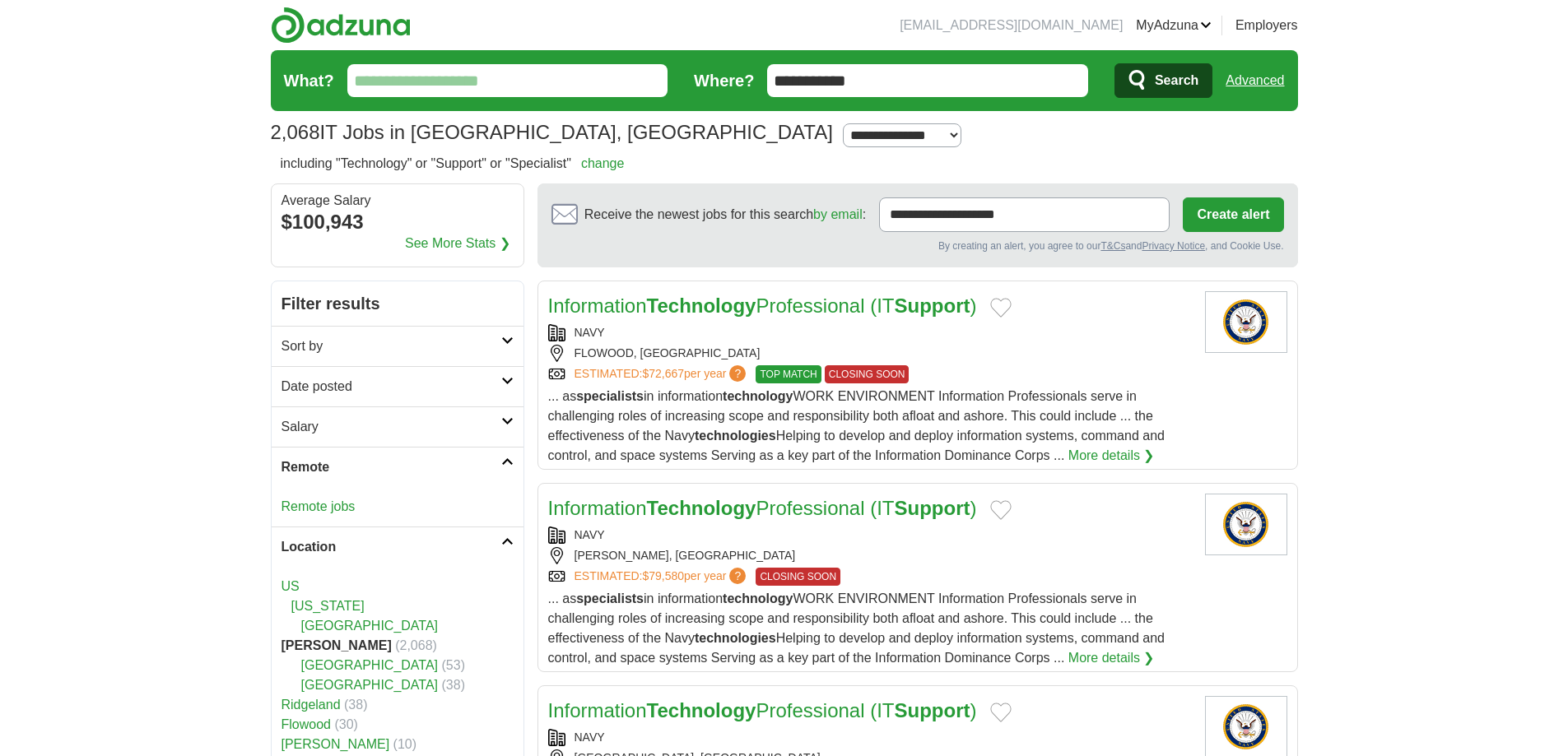
click at [508, 458] on icon at bounding box center [507, 461] width 13 height 8
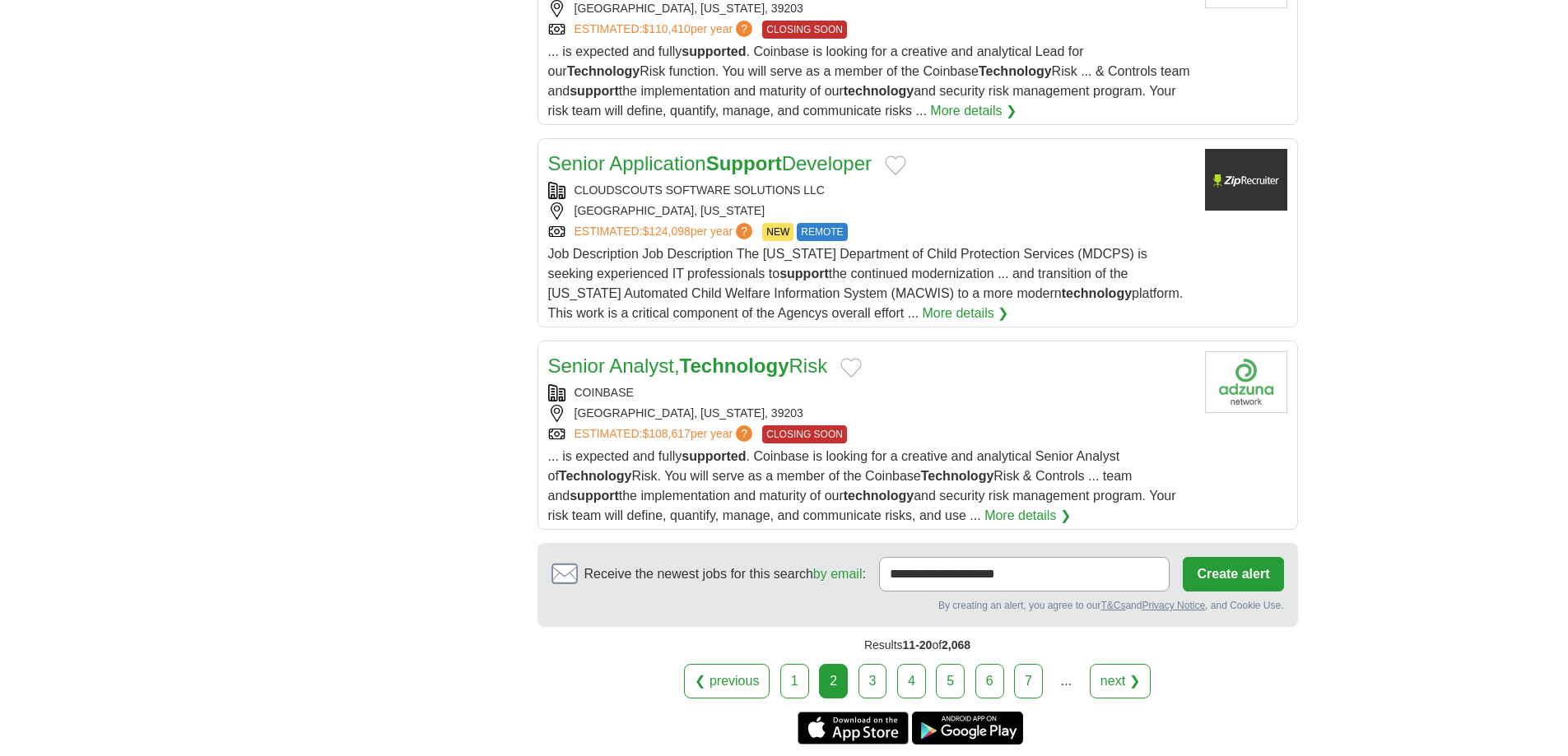
scroll to position [1892, 0]
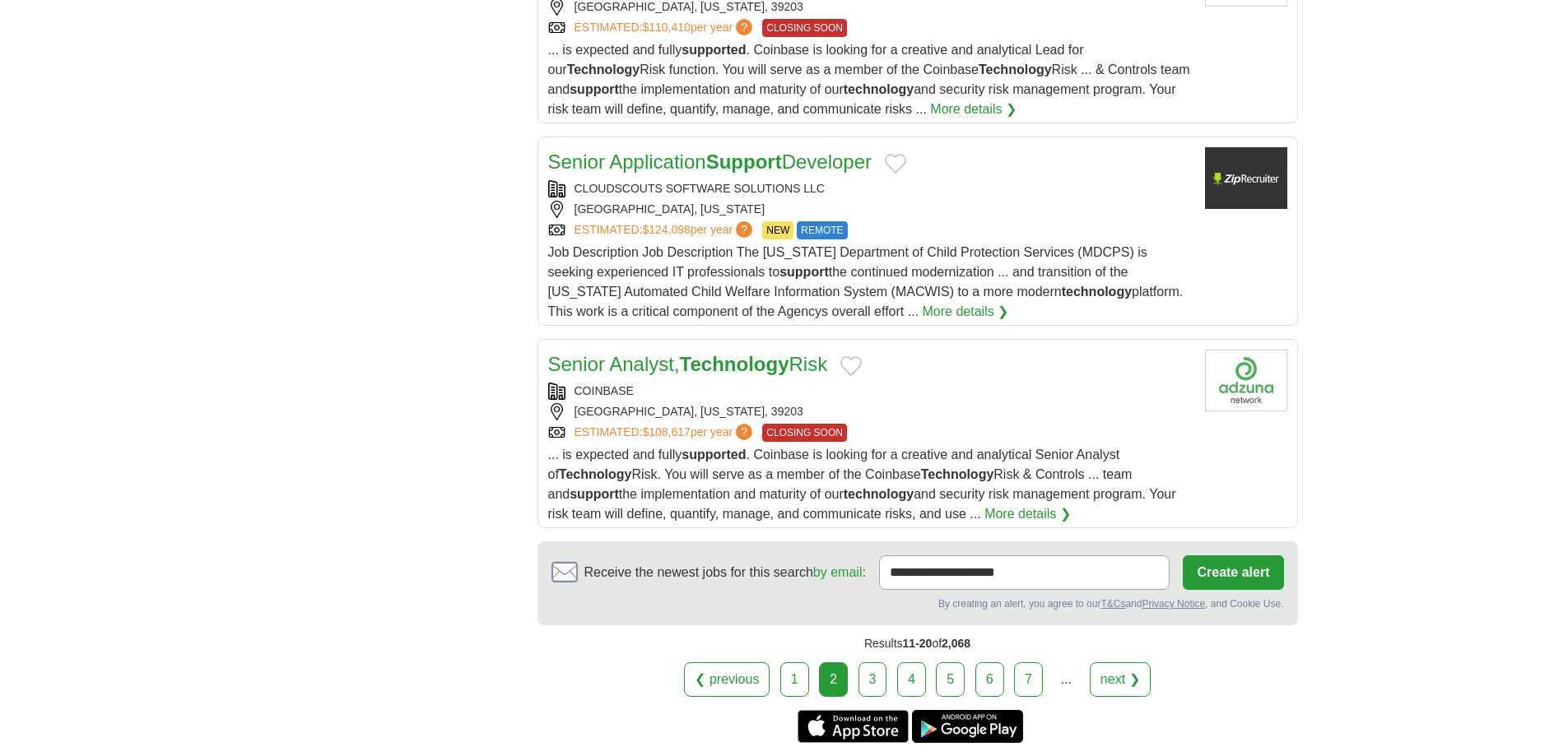
click at [873, 686] on link "3" at bounding box center [873, 679] width 29 height 35
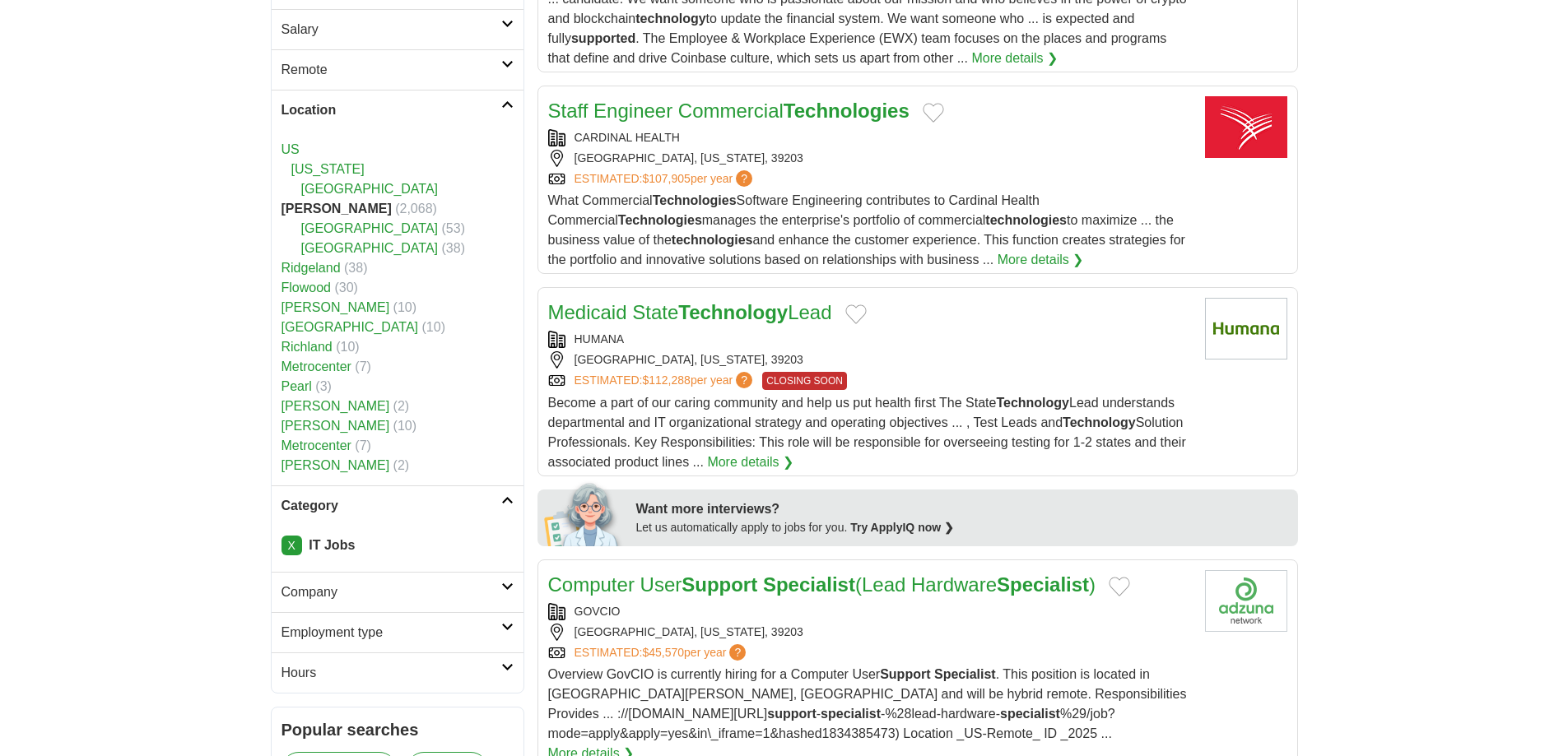
scroll to position [411, 0]
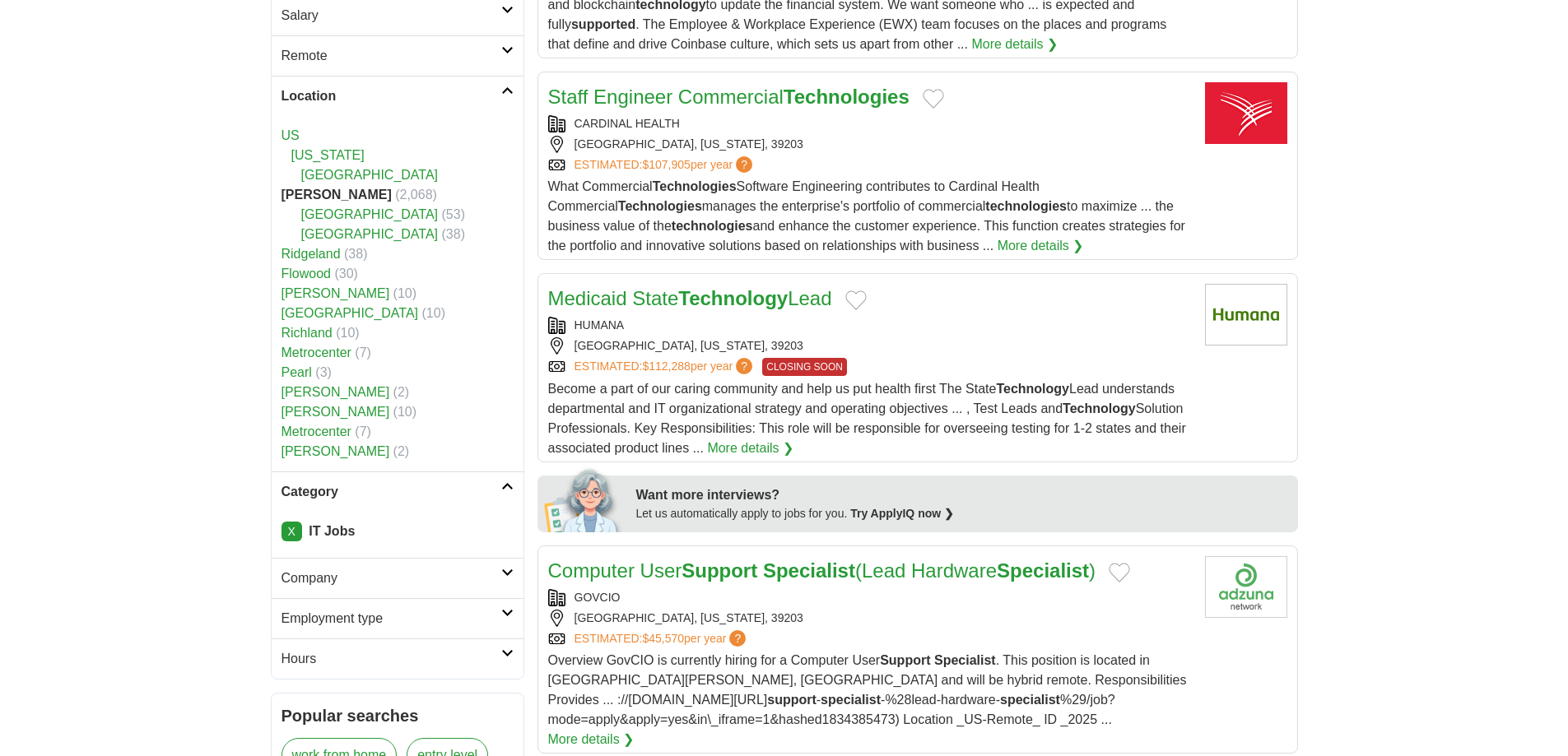
click at [729, 447] on link "More details ❯" at bounding box center [750, 448] width 86 height 19
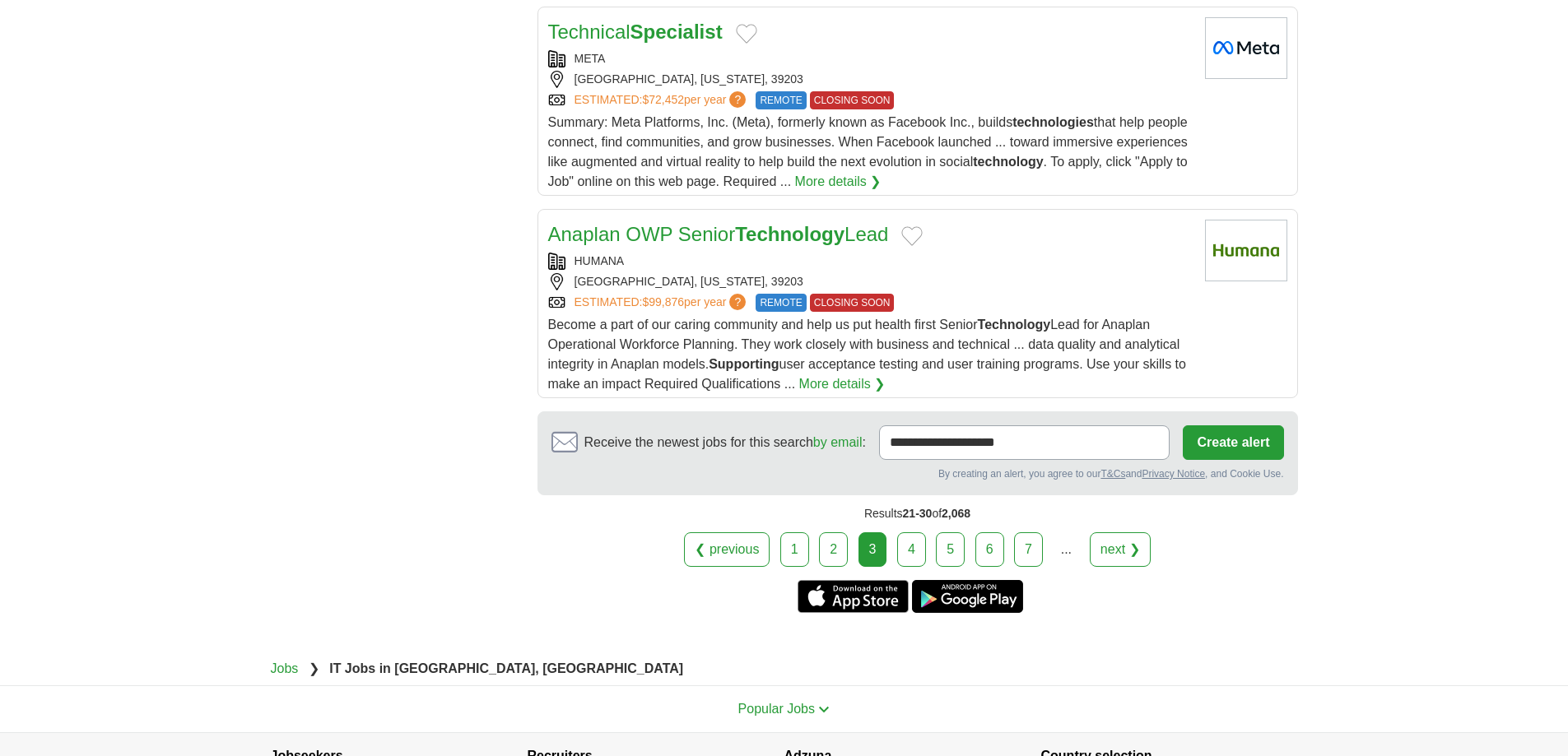
scroll to position [2139, 0]
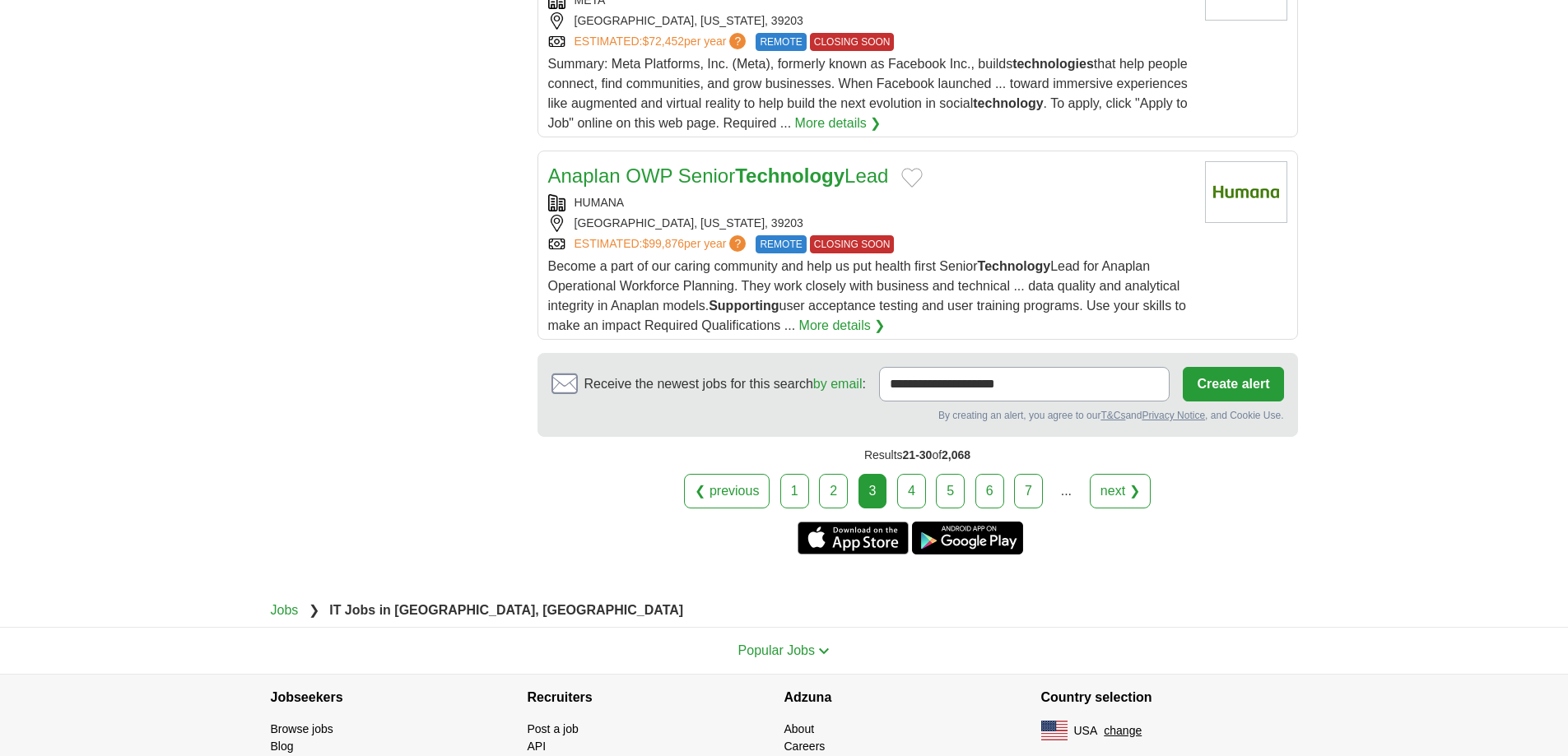
click at [909, 495] on link "4" at bounding box center [912, 491] width 29 height 35
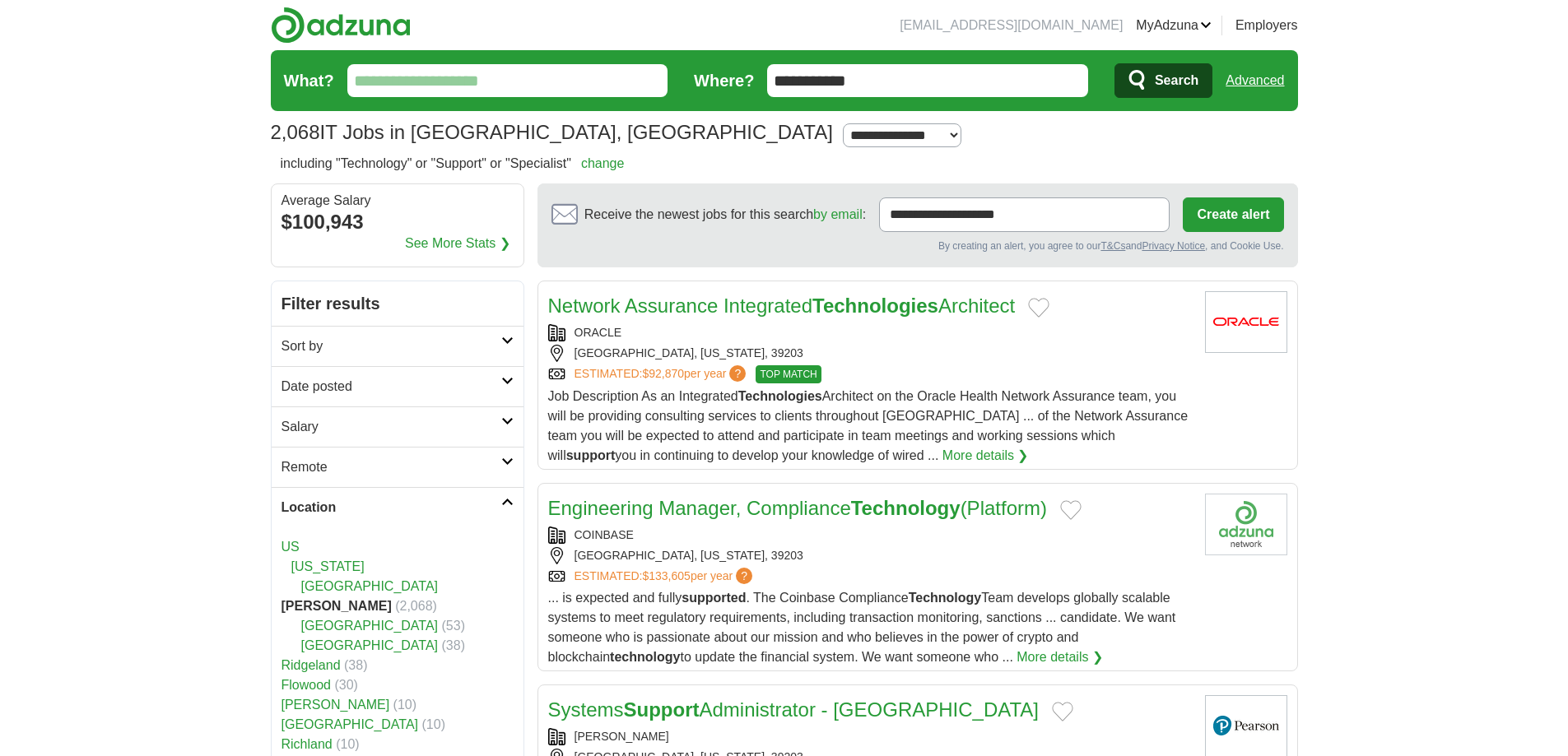
click at [506, 421] on icon at bounding box center [507, 421] width 13 height 8
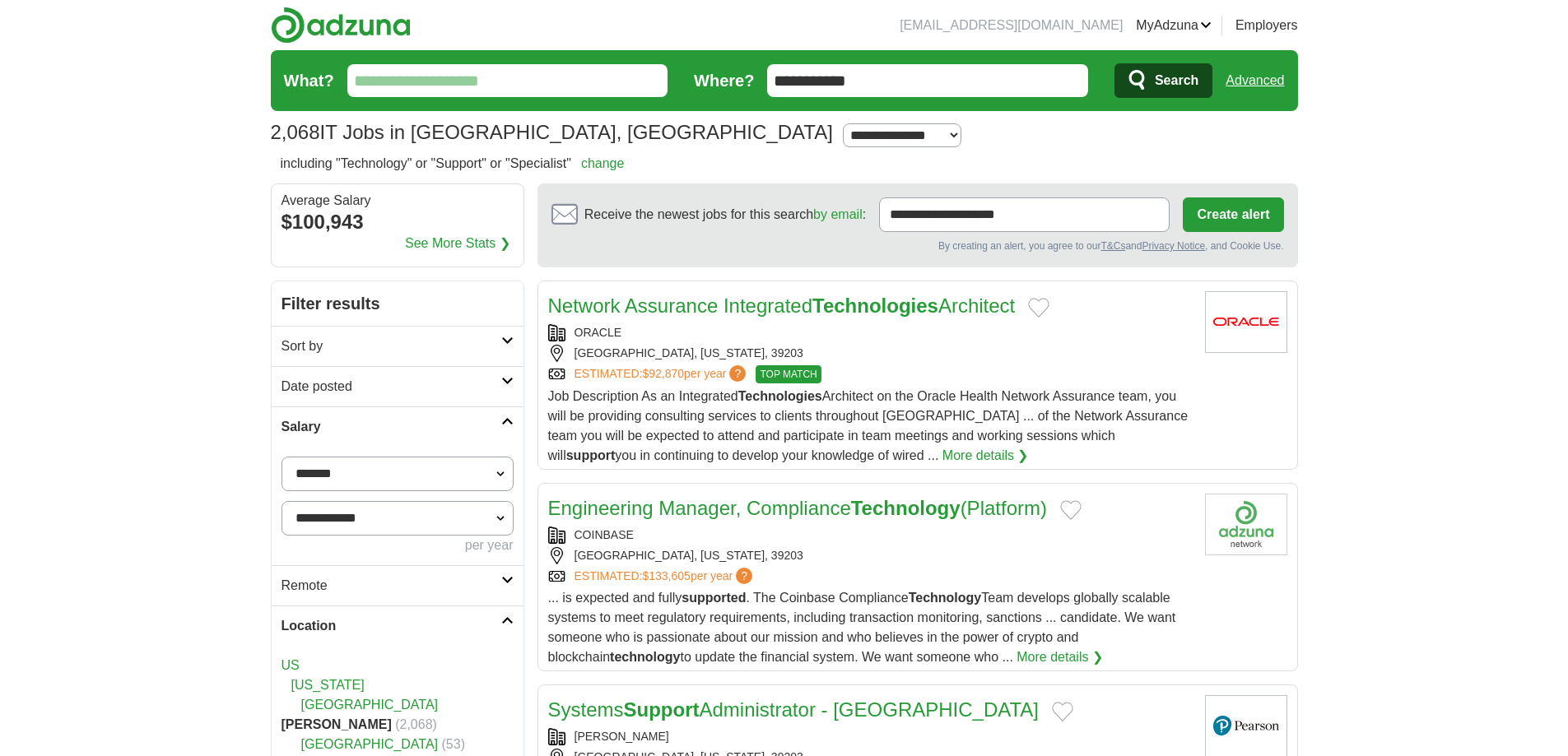
click at [500, 473] on select "**********" at bounding box center [397, 474] width 232 height 35
select select "*****"
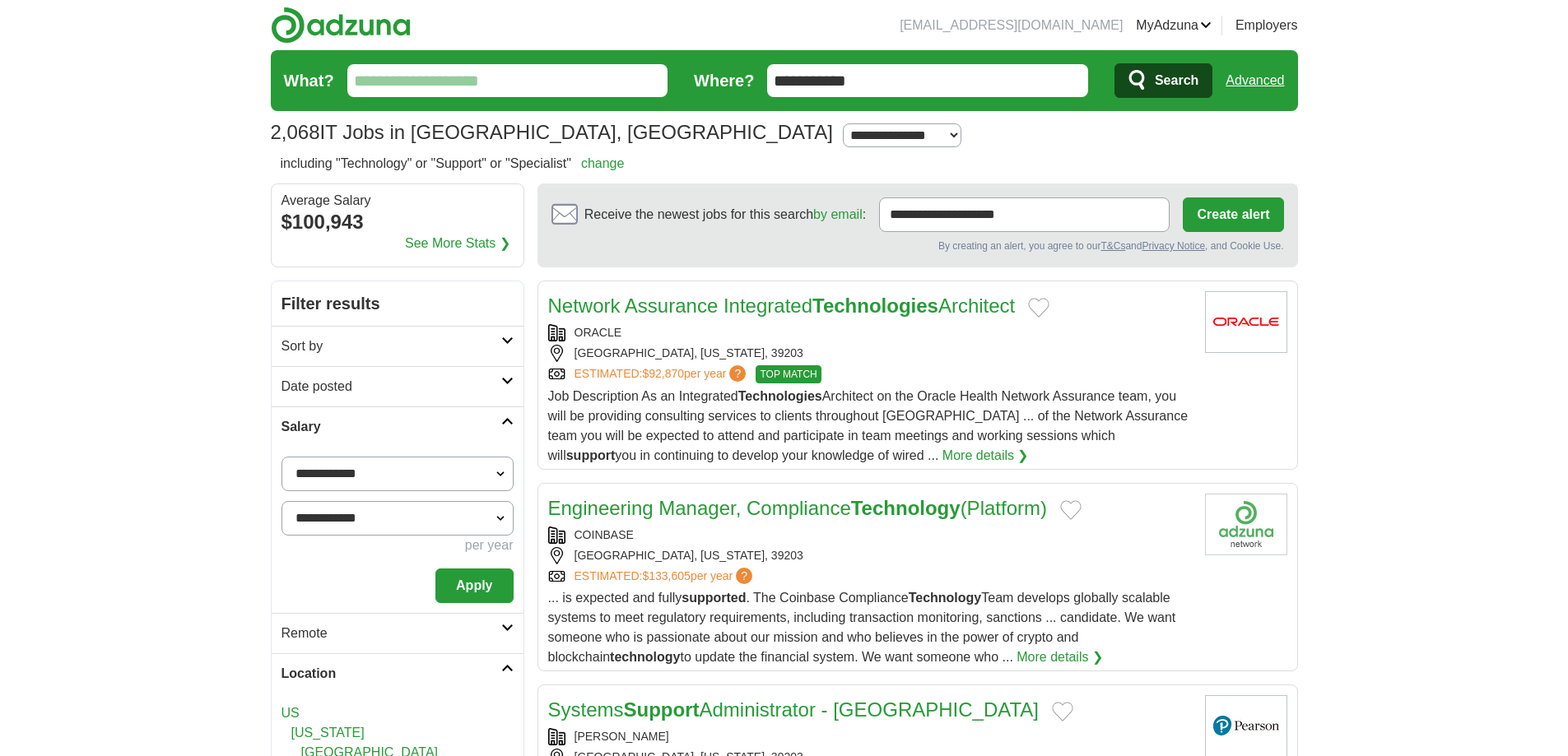
click at [471, 581] on button "Apply" at bounding box center [474, 586] width 78 height 35
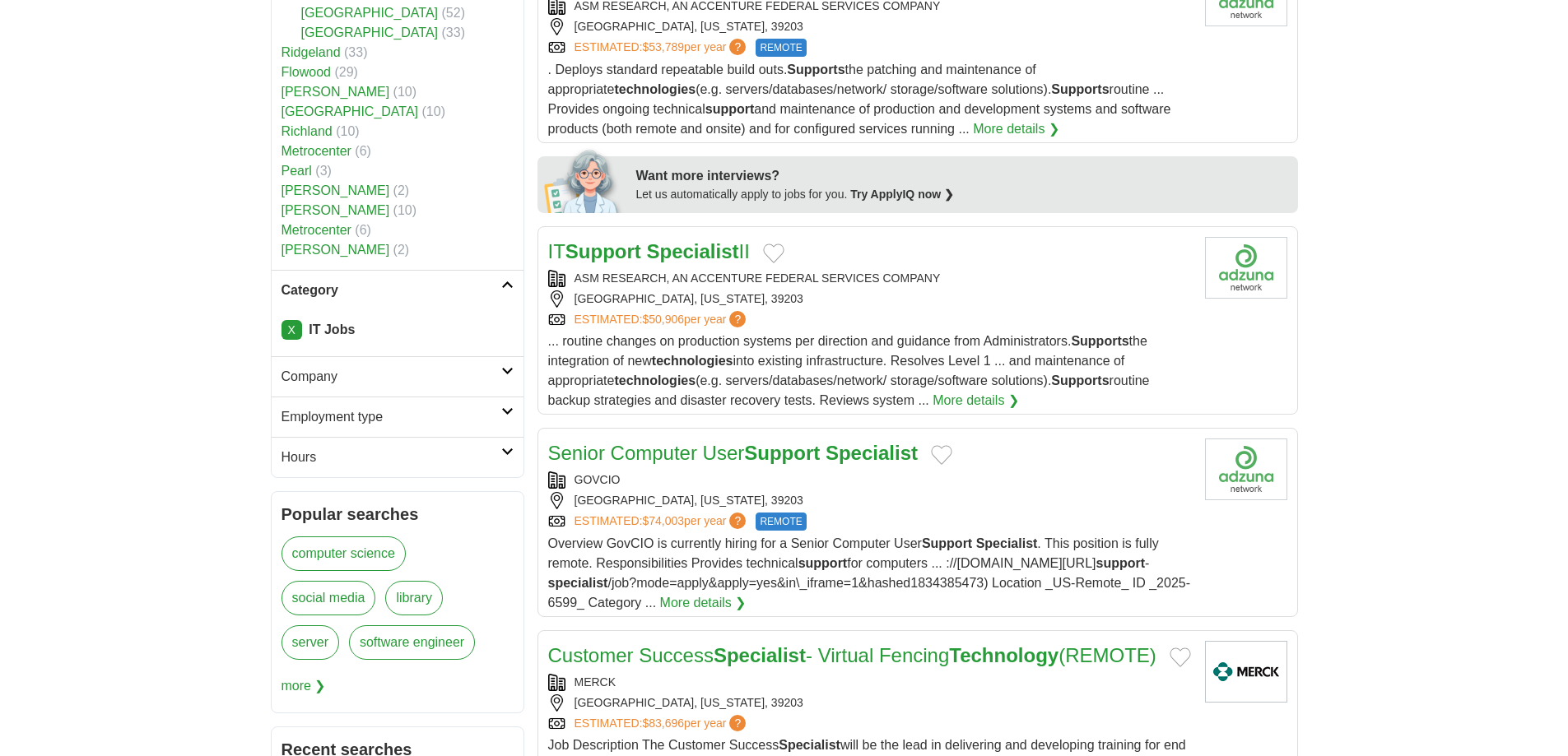
scroll to position [740, 0]
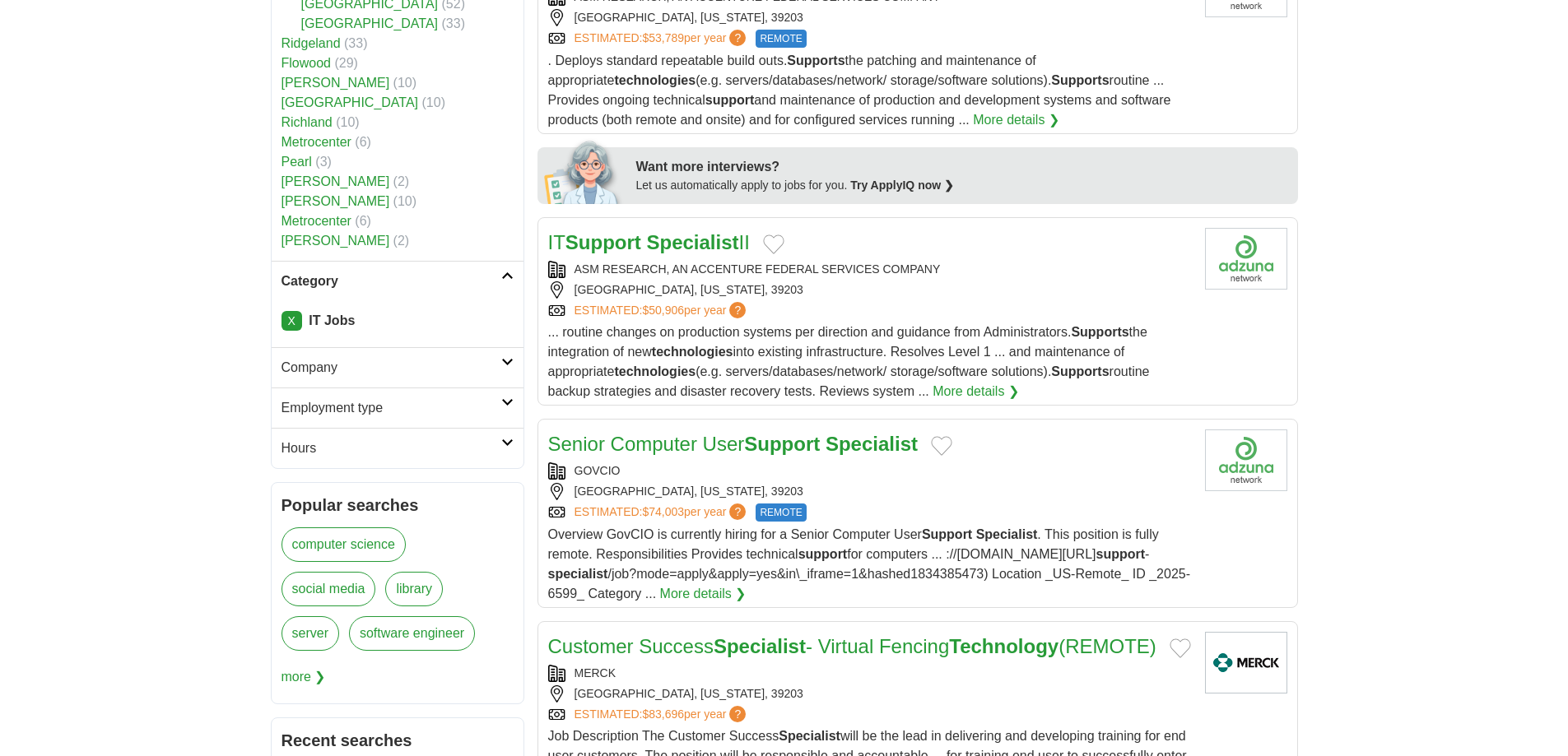
click at [505, 403] on icon at bounding box center [507, 402] width 13 height 8
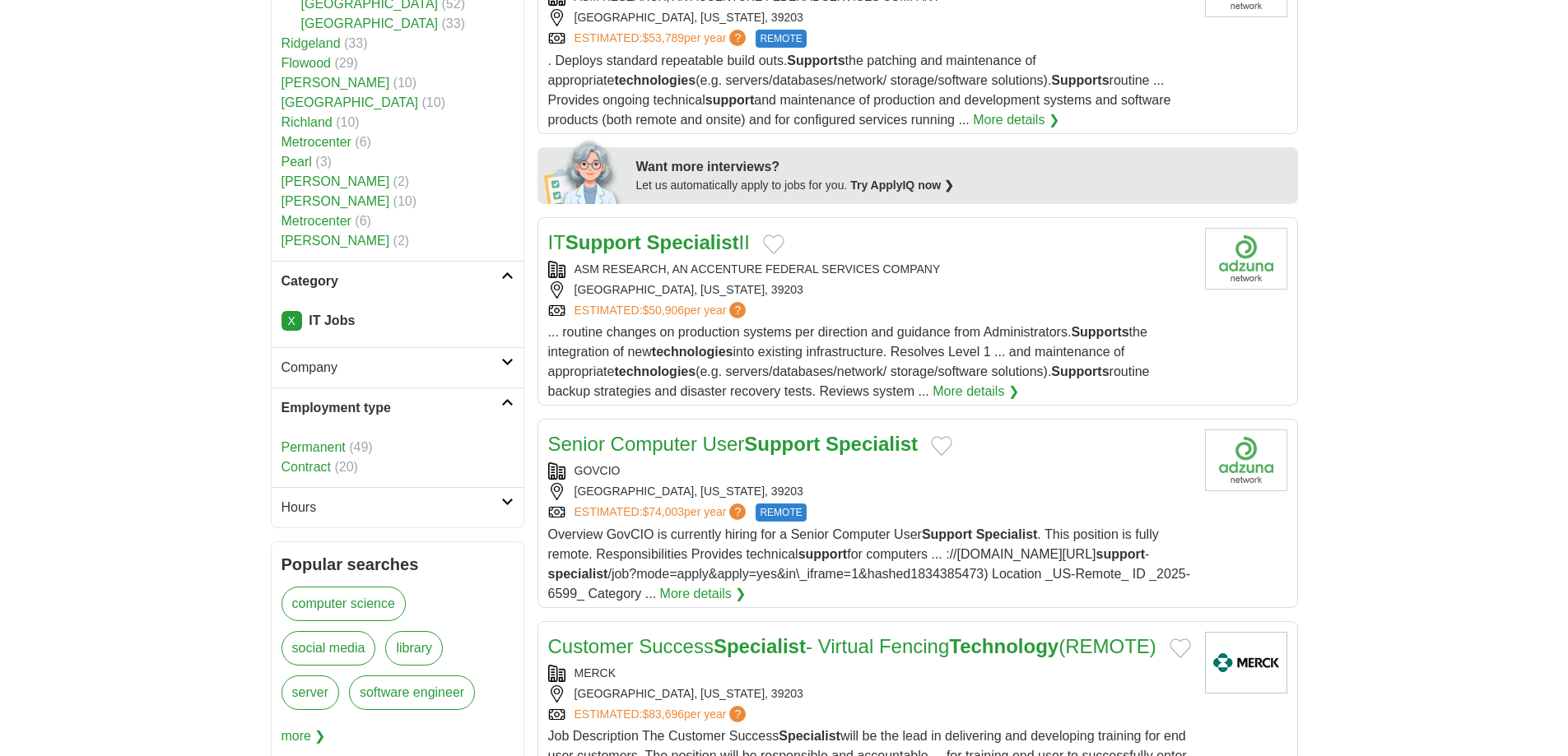
click at [321, 448] on link "Permanent" at bounding box center [314, 447] width 64 height 14
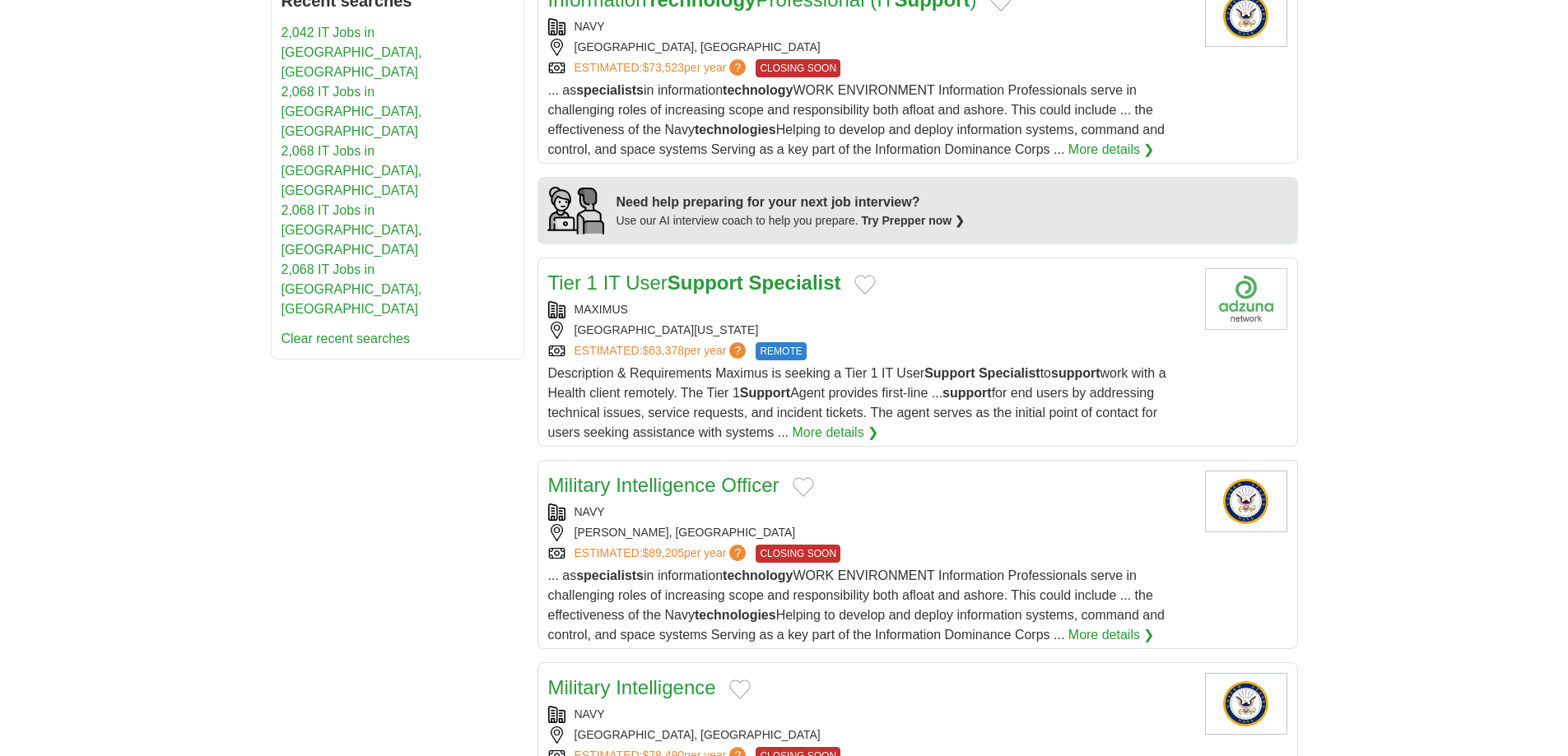
scroll to position [1398, 0]
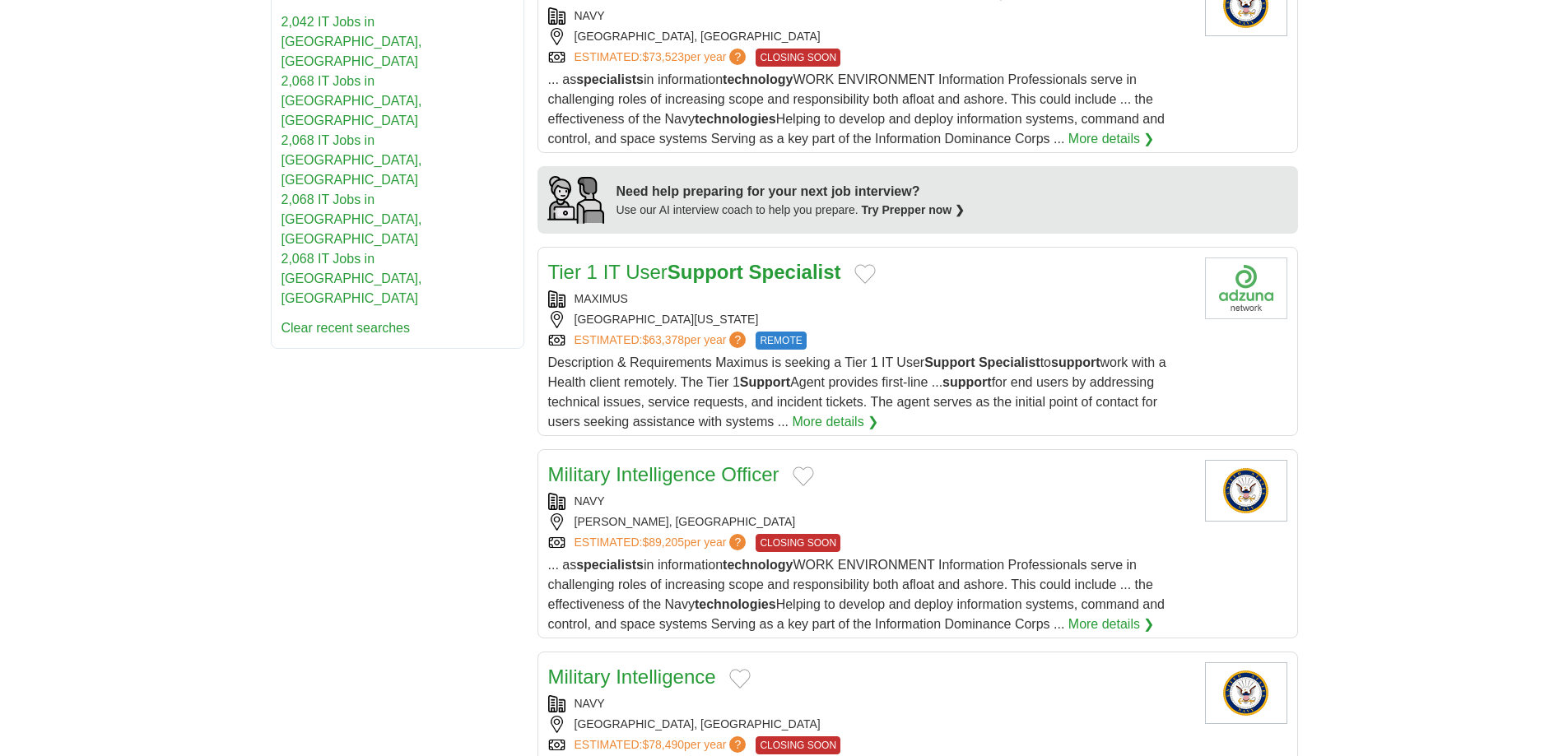
click at [828, 418] on link "More details ❯" at bounding box center [835, 422] width 86 height 19
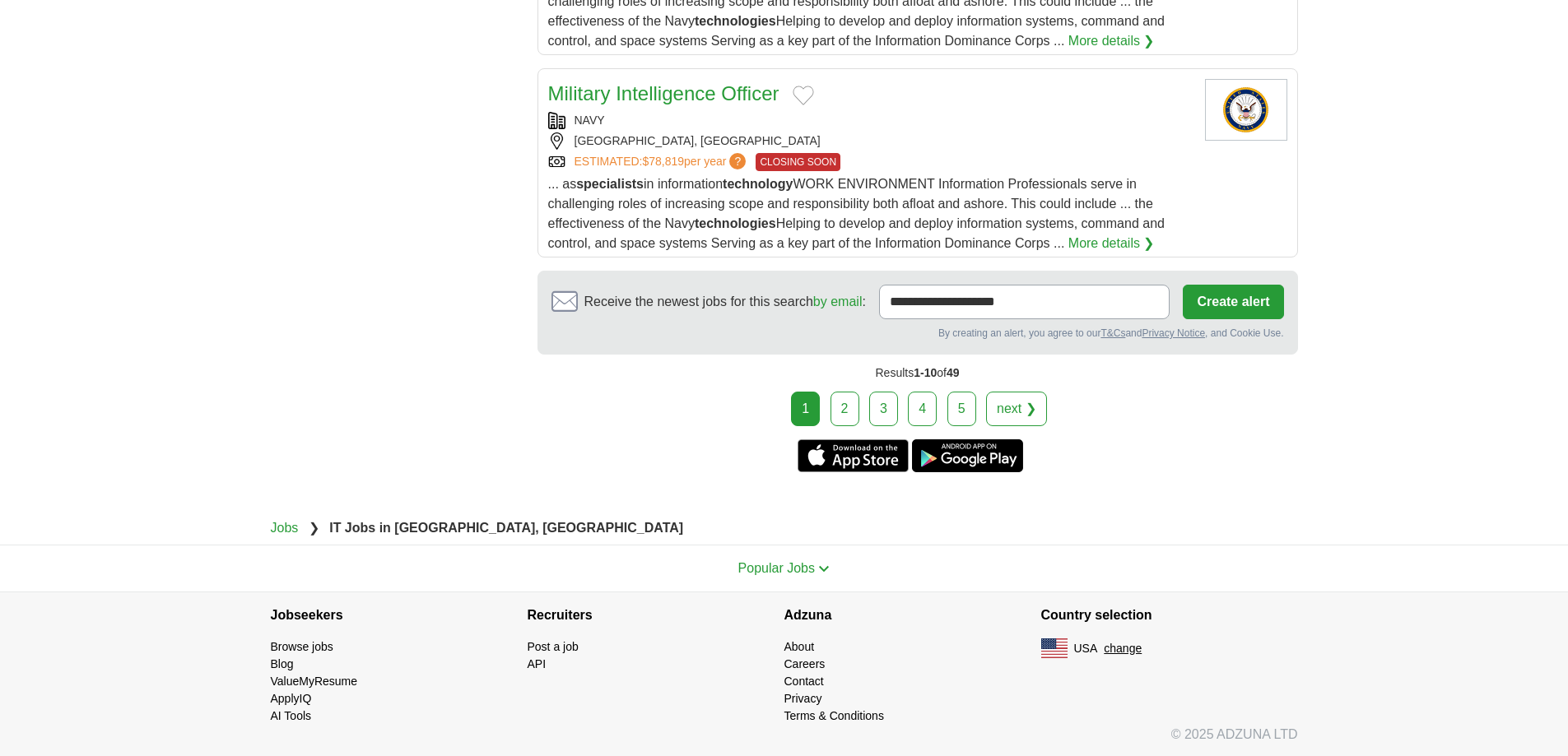
scroll to position [2186, 0]
click at [846, 407] on link "2" at bounding box center [845, 408] width 29 height 35
